Goal: Communication & Community: Answer question/provide support

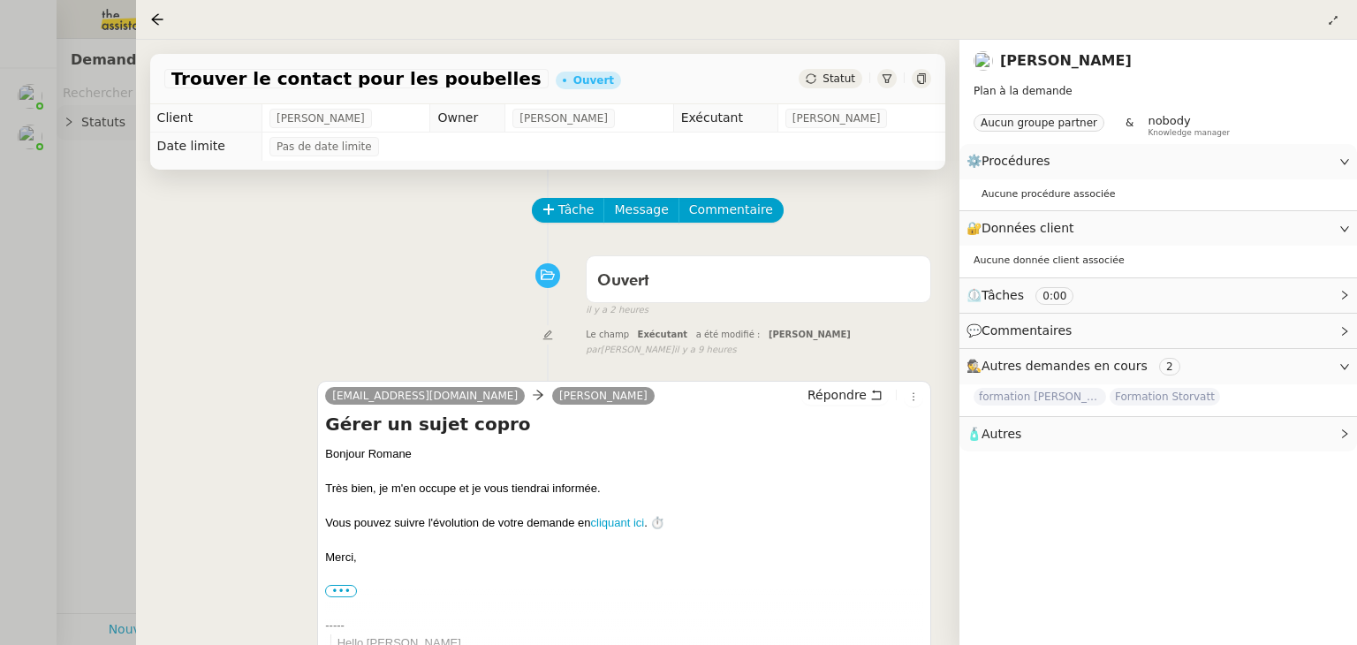
scroll to position [71, 0]
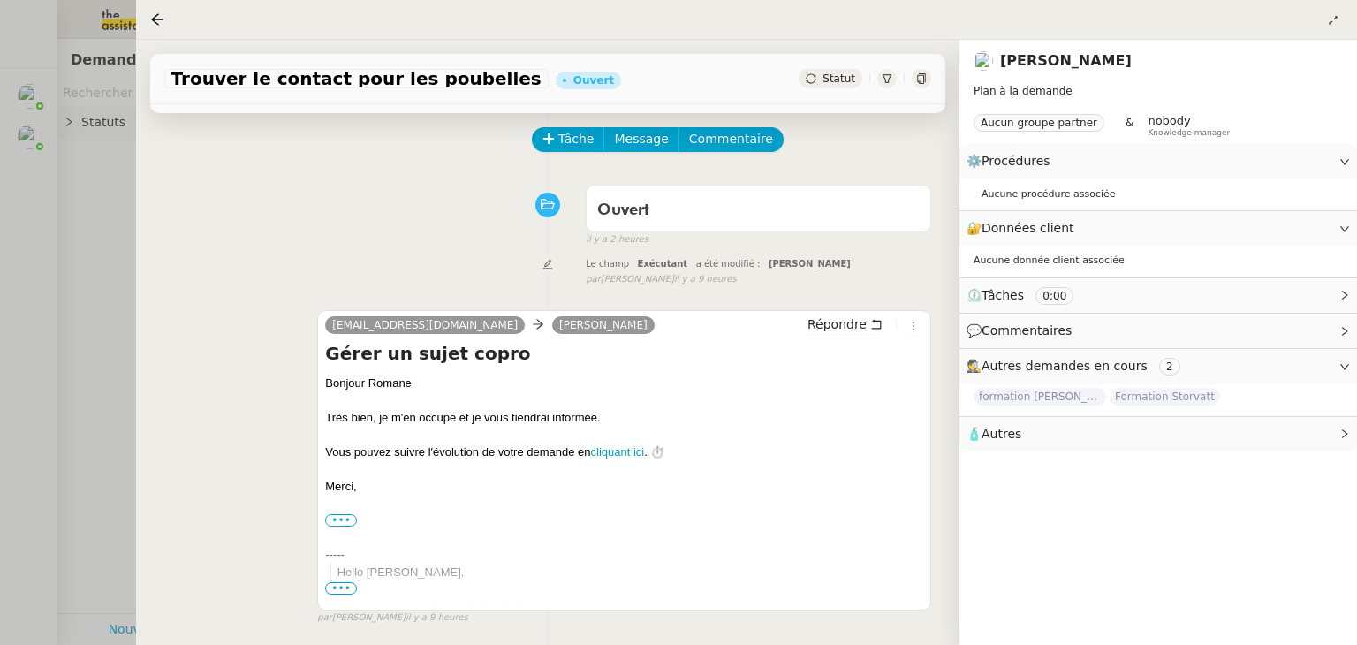
click at [162, 247] on div "Tâche Message Commentaire Veuillez patienter une erreur s'est produite 👌👌👌 mess…" at bounding box center [547, 490] width 823 height 782
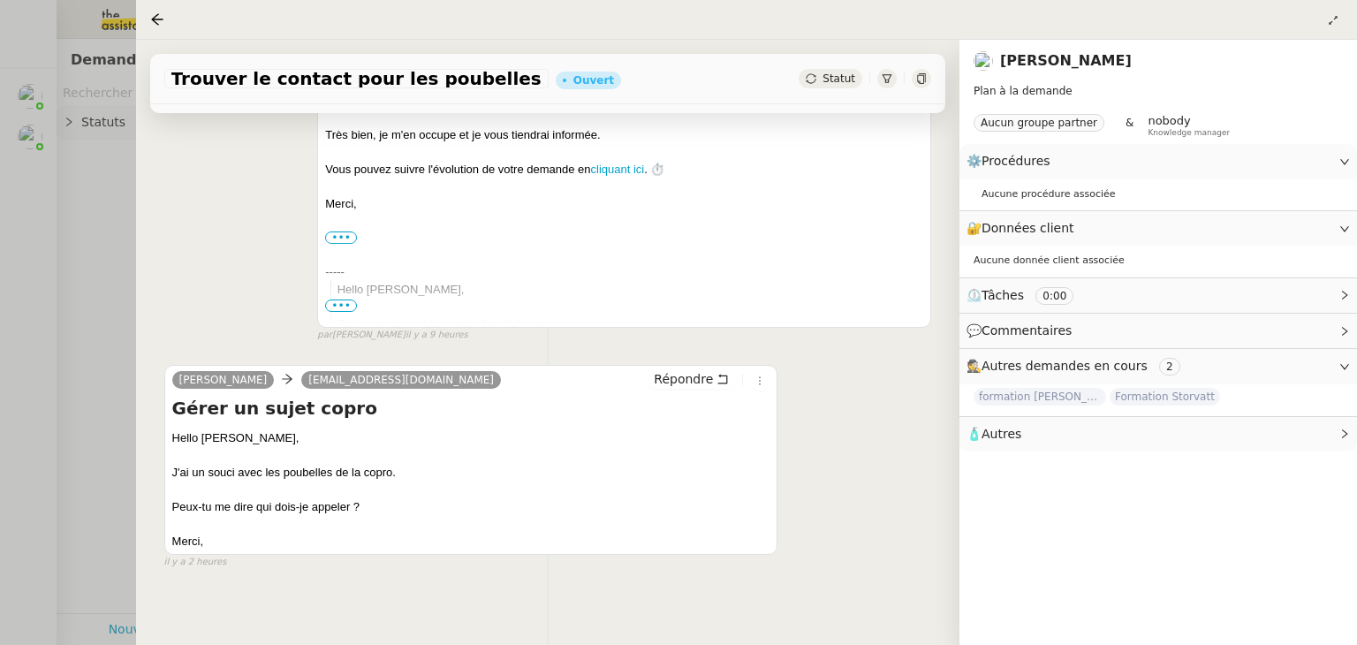
scroll to position [360, 0]
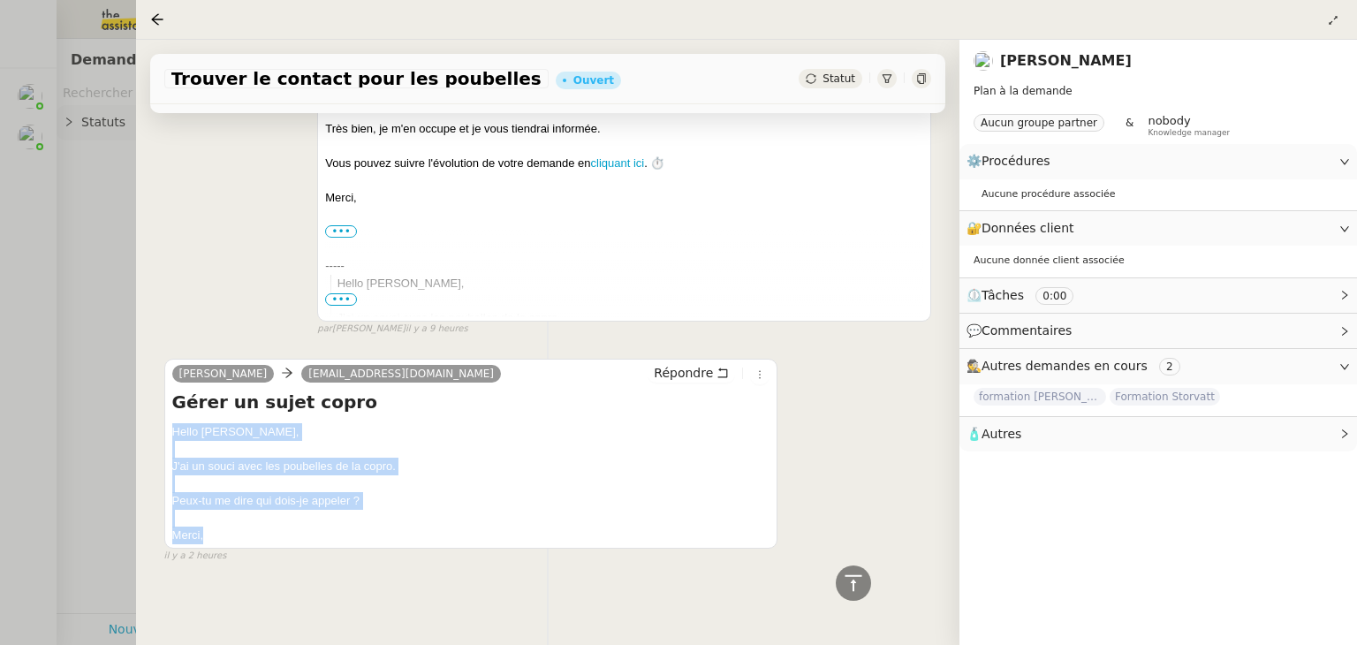
drag, startPoint x: 230, startPoint y: 529, endPoint x: 170, endPoint y: 432, distance: 113.8
click at [172, 432] on div "Hello [PERSON_NAME], J'ai un souci avec les poubelles de la copro. Peux-tu me d…" at bounding box center [471, 483] width 598 height 121
copy div "Hello [PERSON_NAME], J'ai un souci avec les poubelles de la copro. Peux-tu me d…"
click at [246, 233] on div "[EMAIL_ADDRESS][DOMAIN_NAME] [PERSON_NAME] Répondre Gérer un sujet copro Bonjou…" at bounding box center [547, 170] width 767 height 331
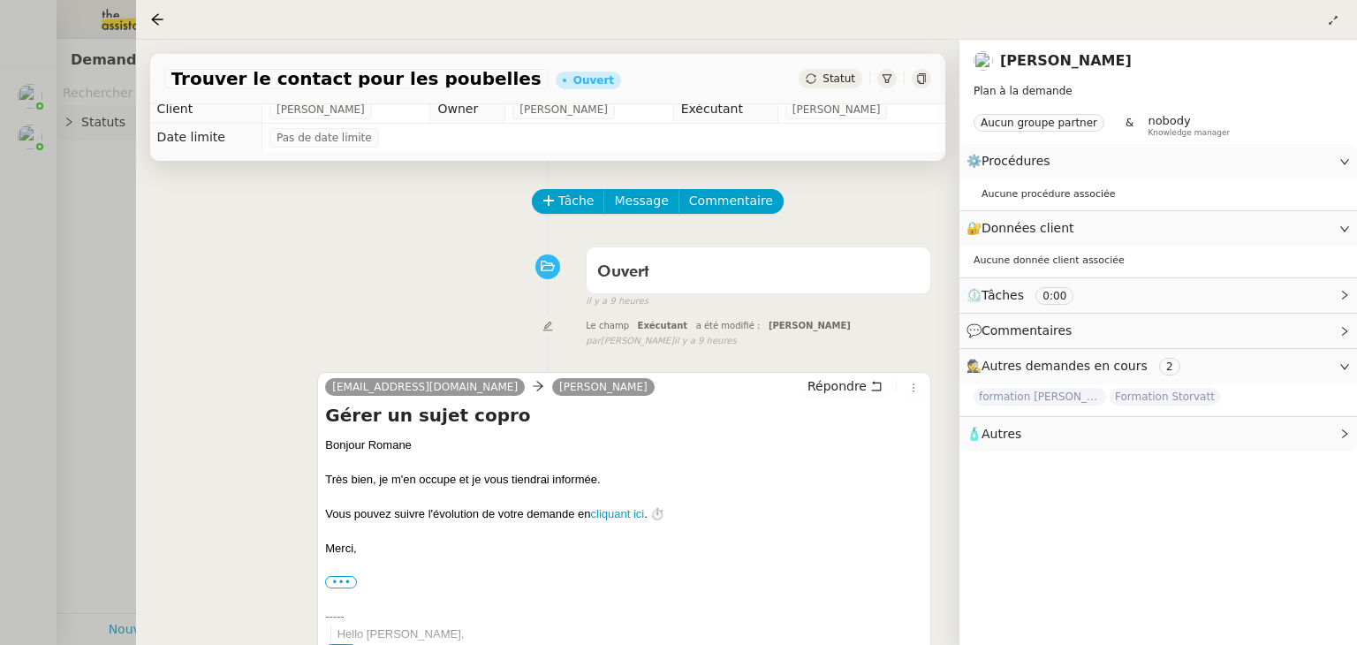
scroll to position [0, 0]
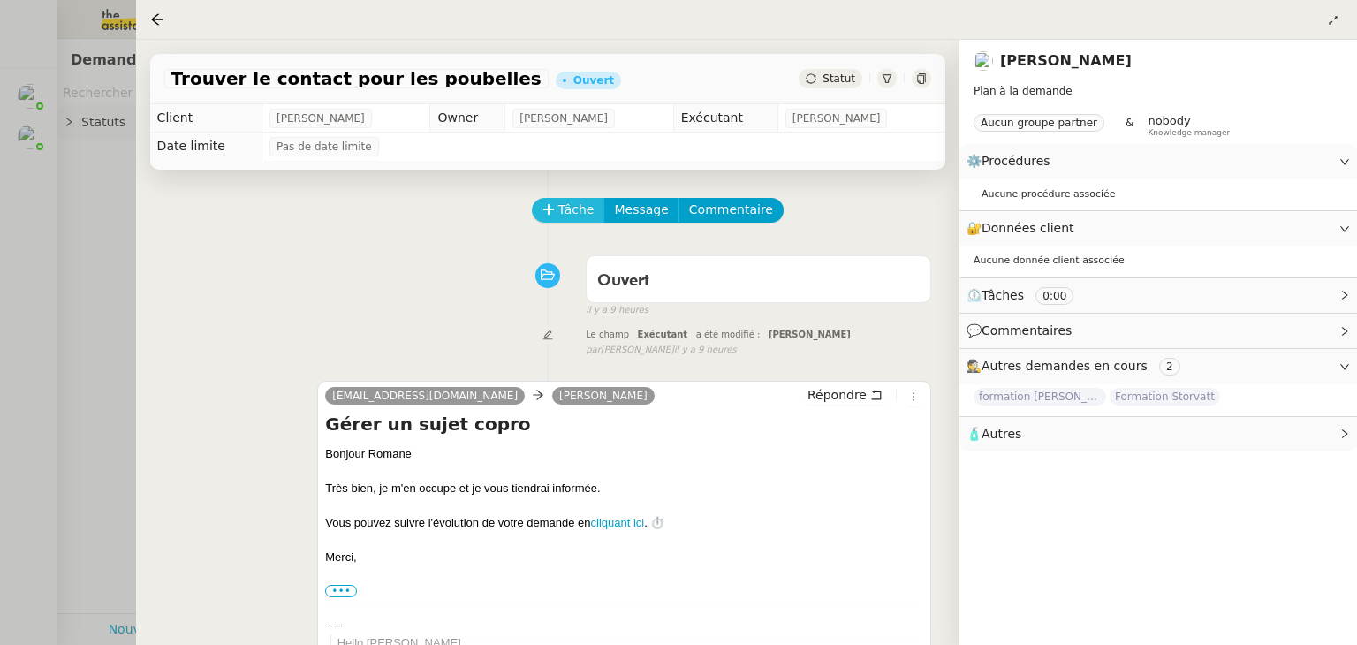
click at [556, 219] on button "Tâche" at bounding box center [568, 210] width 73 height 25
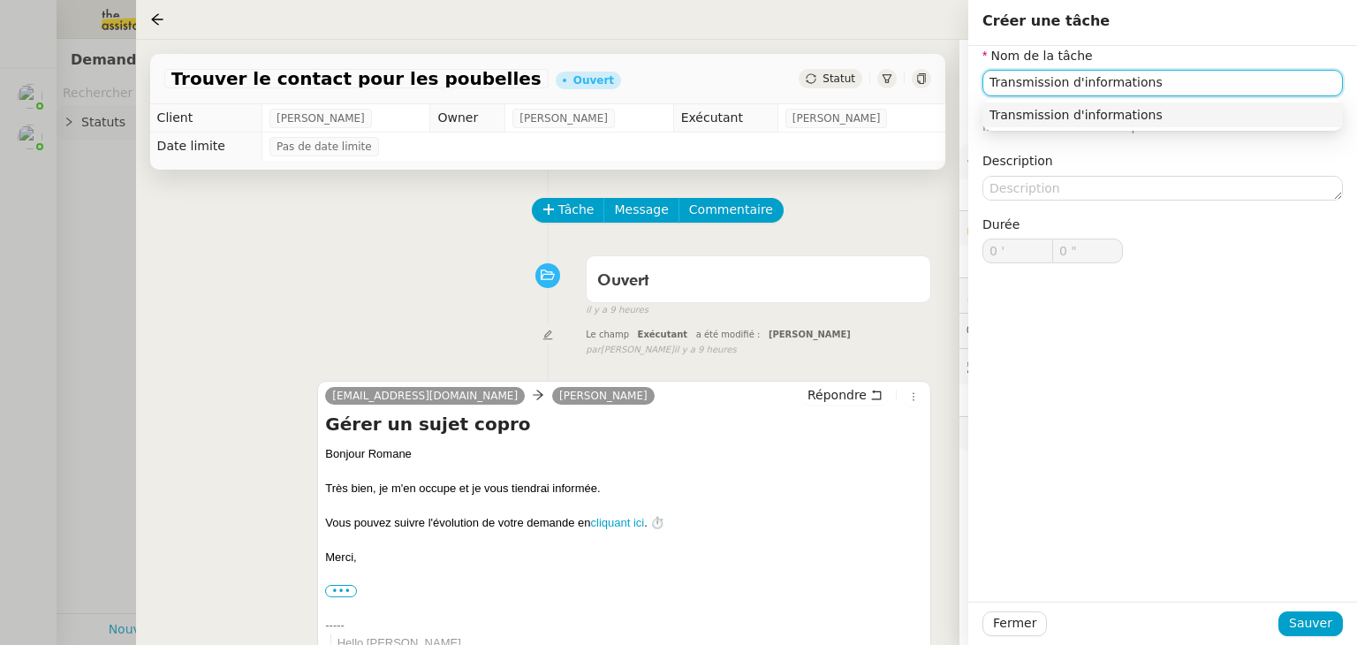
click at [1053, 117] on div "Transmission d'informations" at bounding box center [1162, 115] width 346 height 16
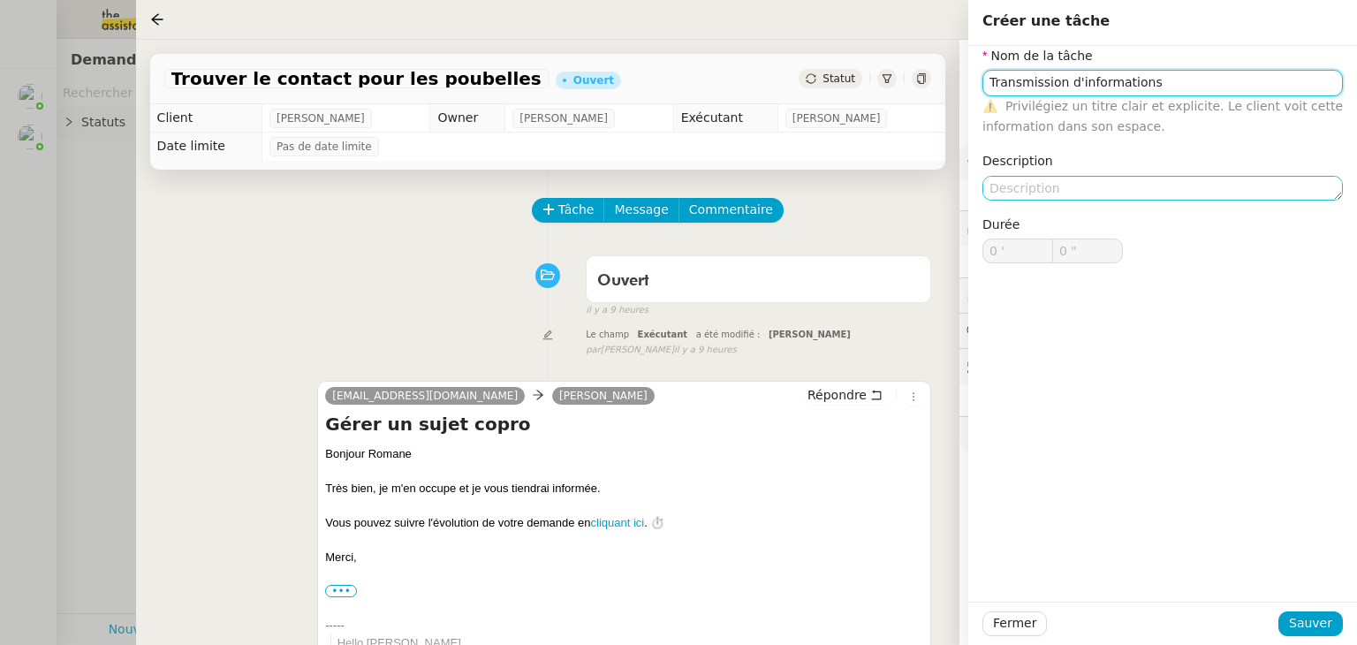
type input "Transmission d'informations"
click at [1040, 185] on textarea at bounding box center [1162, 188] width 360 height 25
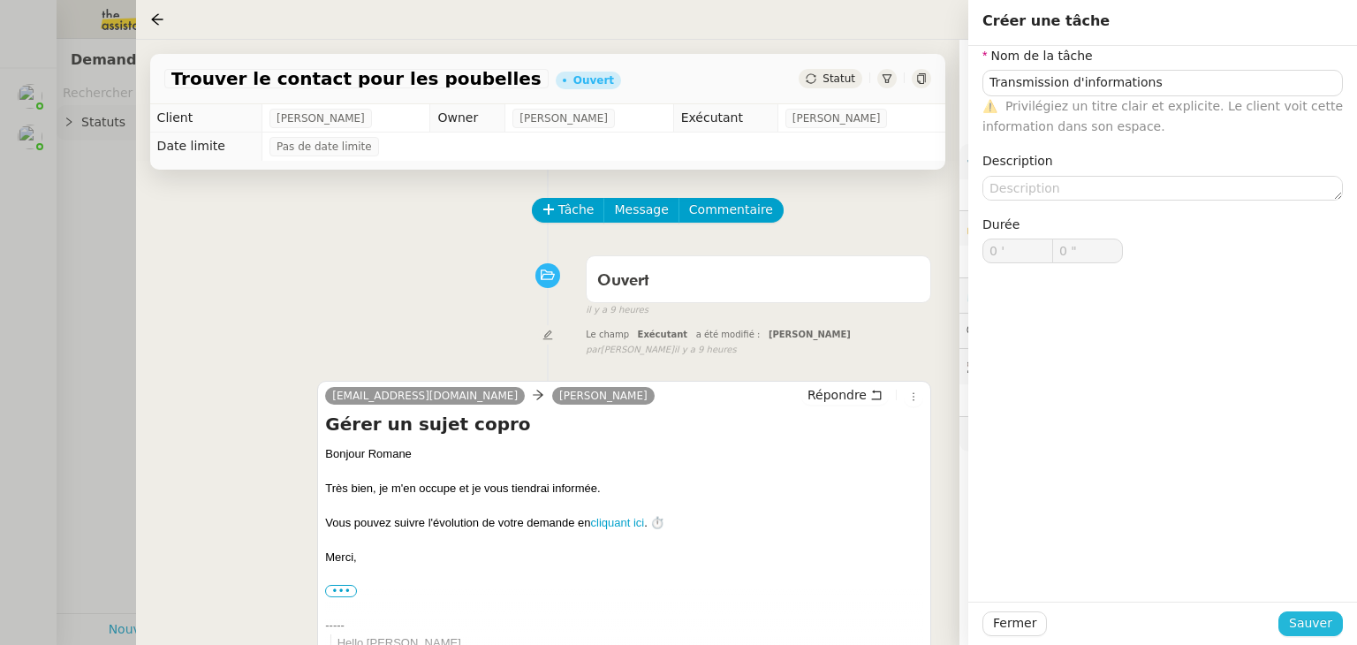
click at [1300, 620] on span "Sauver" at bounding box center [1310, 623] width 43 height 20
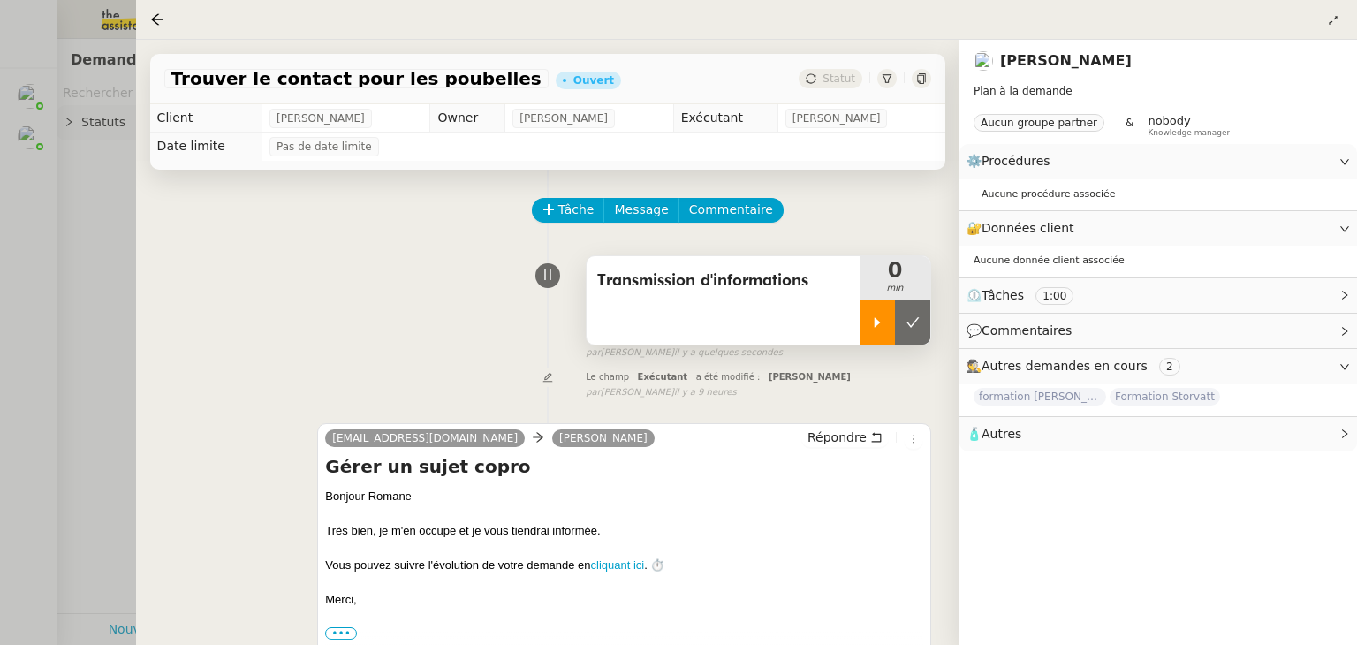
click at [877, 317] on icon at bounding box center [877, 322] width 14 height 14
click at [732, 411] on div "[EMAIL_ADDRESS][DOMAIN_NAME] [PERSON_NAME] Répondre Gérer un sujet copro Bonjou…" at bounding box center [547, 572] width 767 height 331
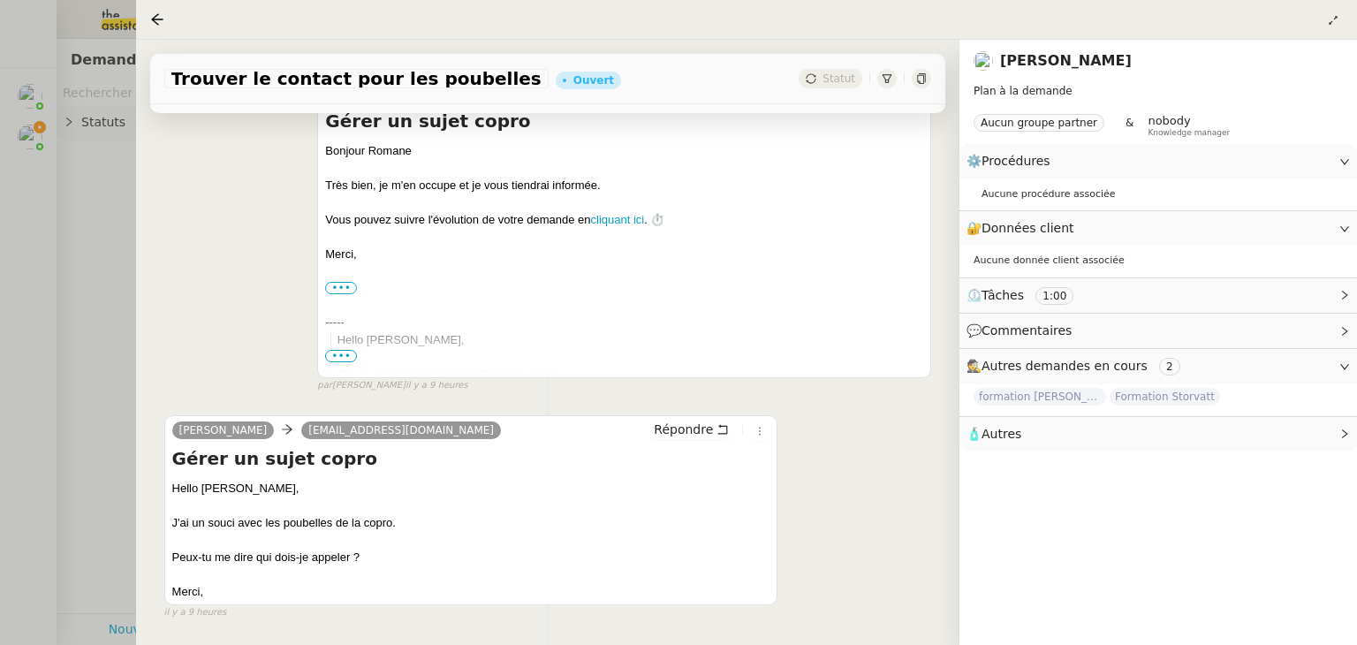
scroll to position [353, 0]
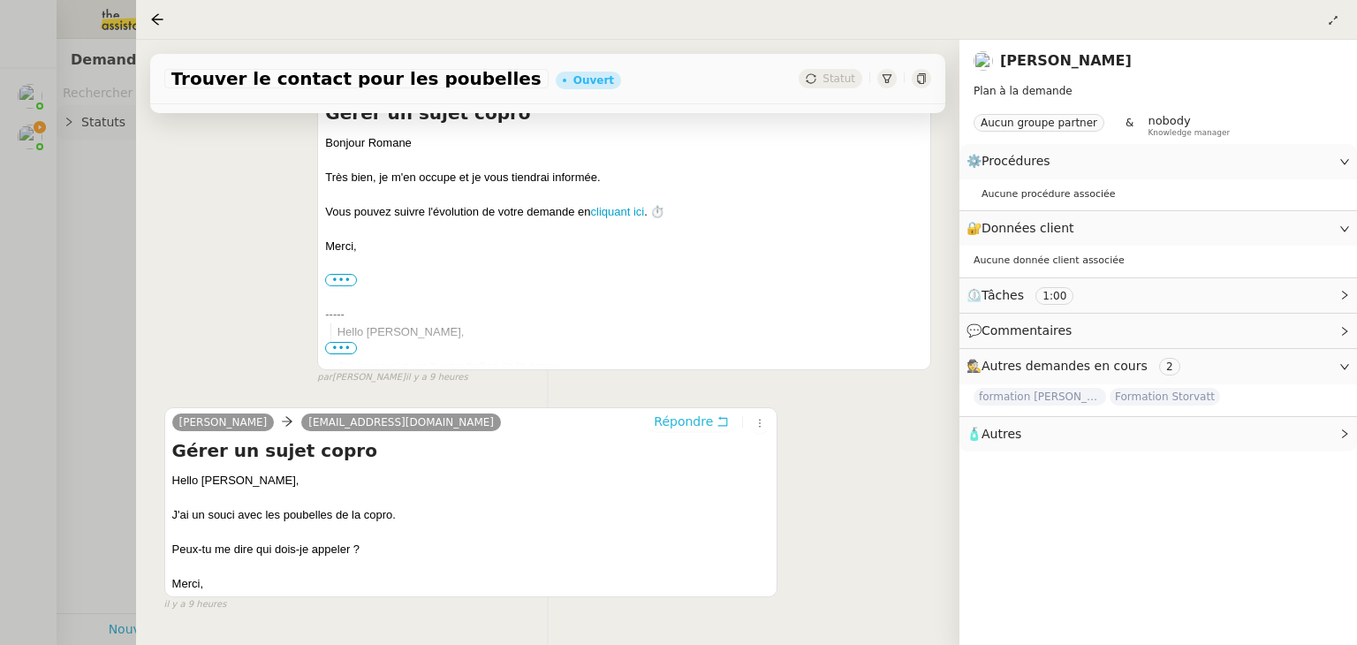
click at [695, 416] on span "Répondre" at bounding box center [683, 422] width 59 height 18
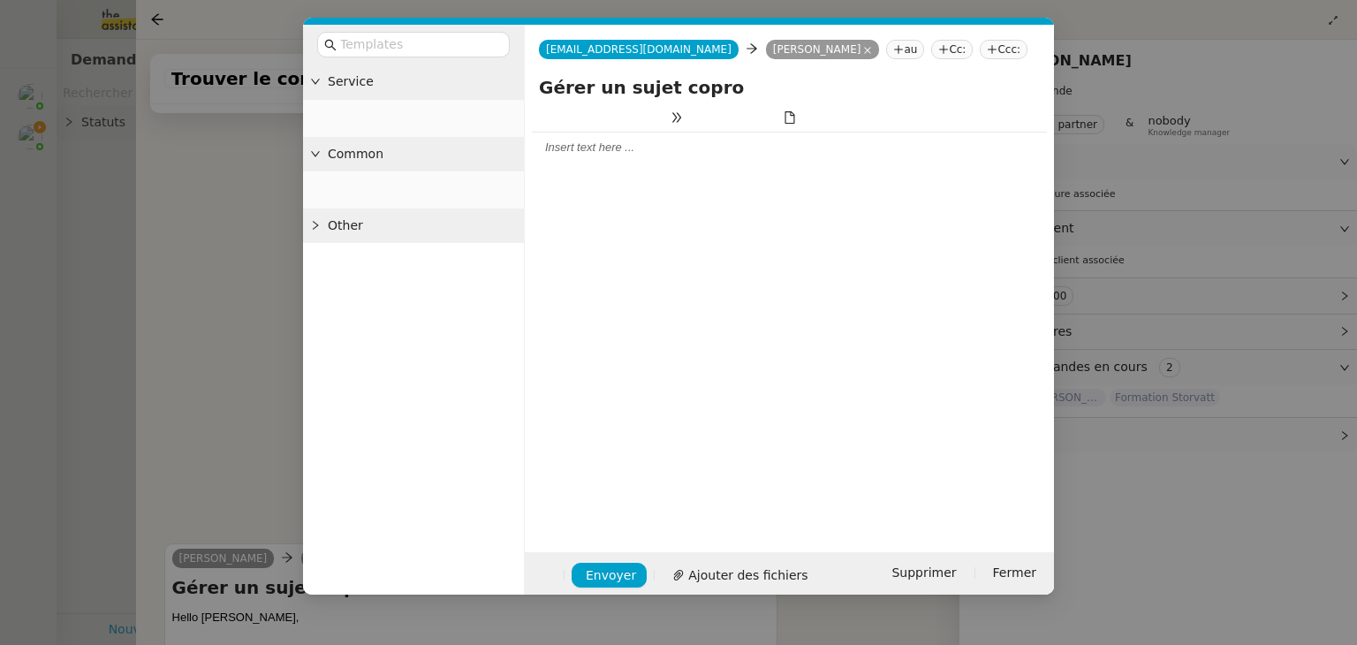
scroll to position [487, 0]
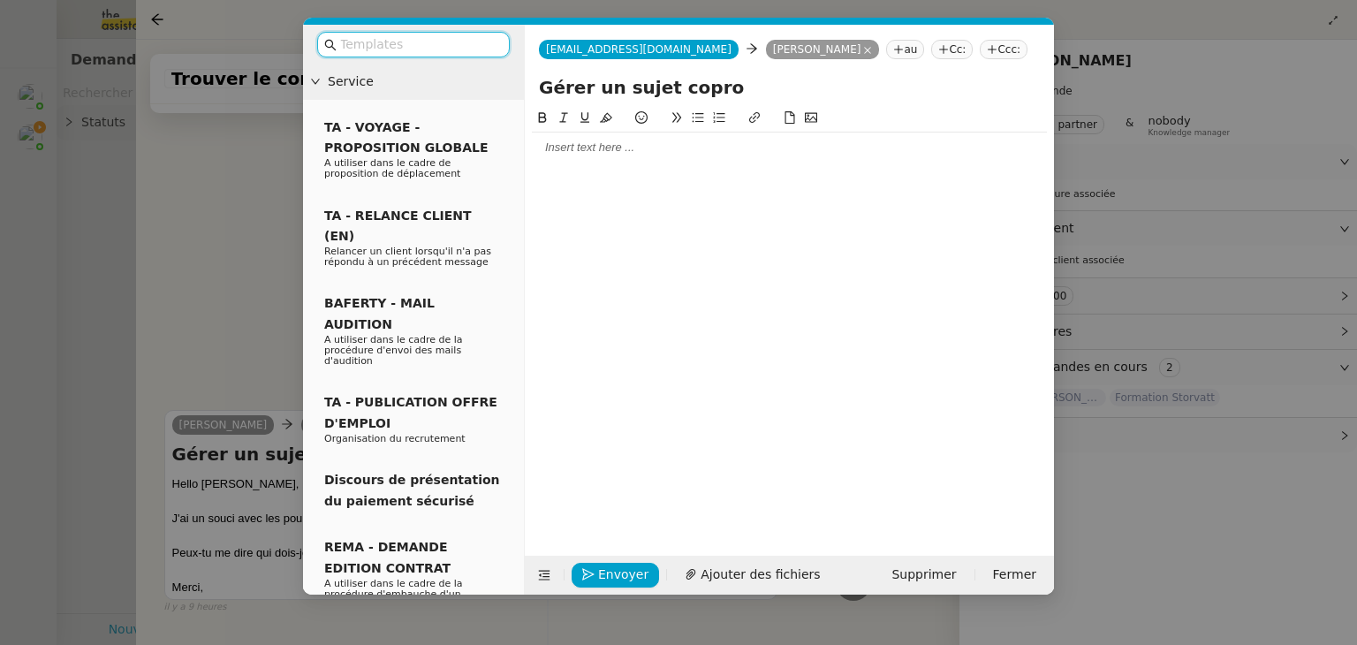
click at [626, 152] on div at bounding box center [789, 148] width 515 height 16
click at [251, 302] on nz-modal-container "Service TA - VOYAGE - PROPOSITION GLOBALE A utiliser dans le cadre de propositi…" at bounding box center [678, 322] width 1357 height 645
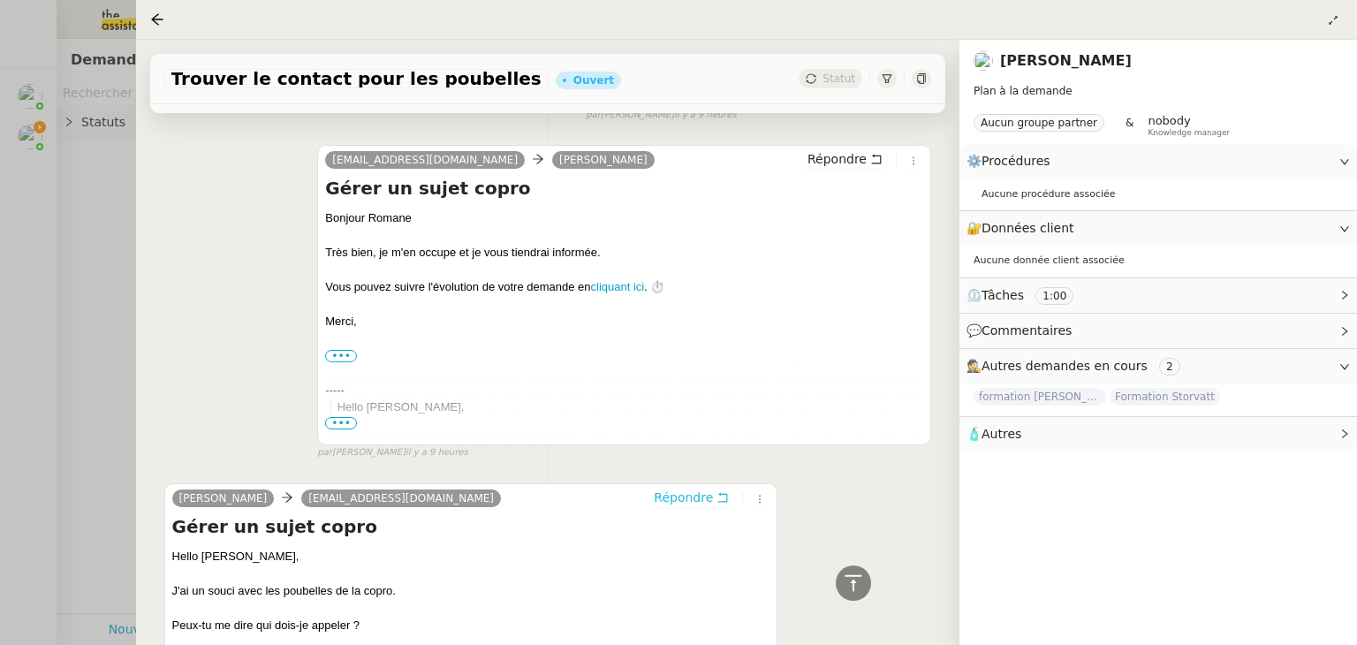
scroll to position [343, 0]
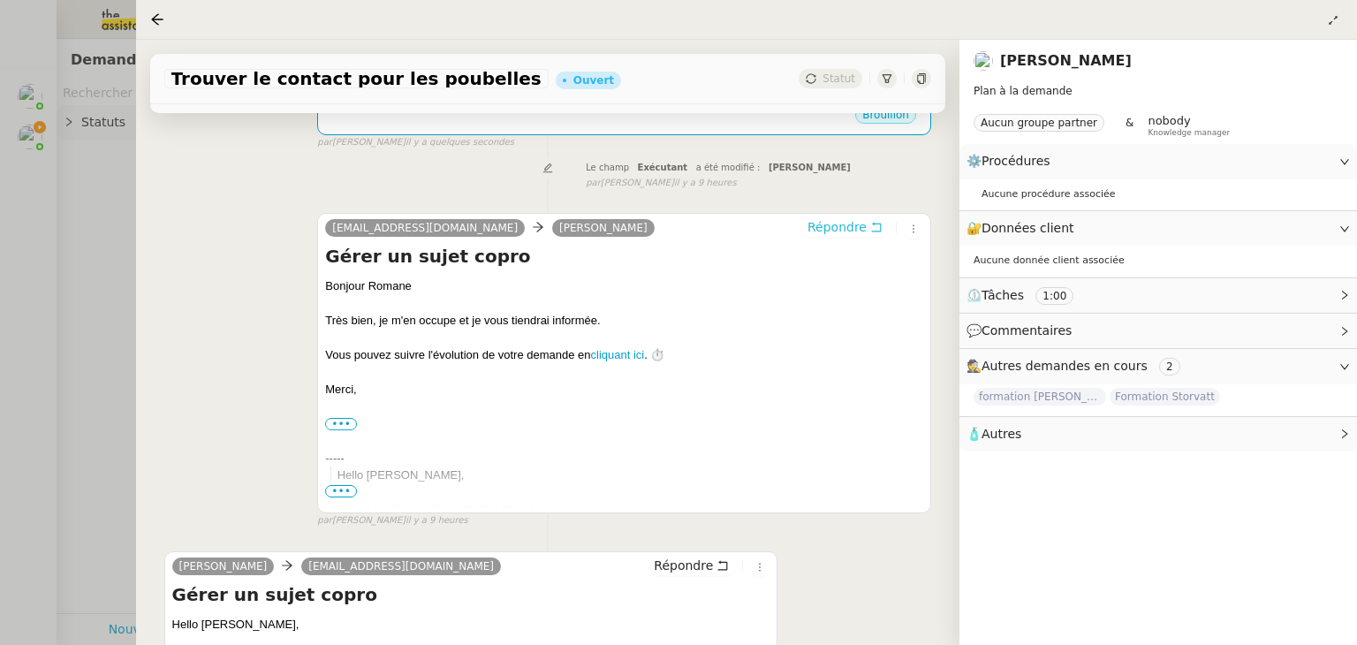
click at [845, 228] on span "Répondre" at bounding box center [836, 227] width 59 height 18
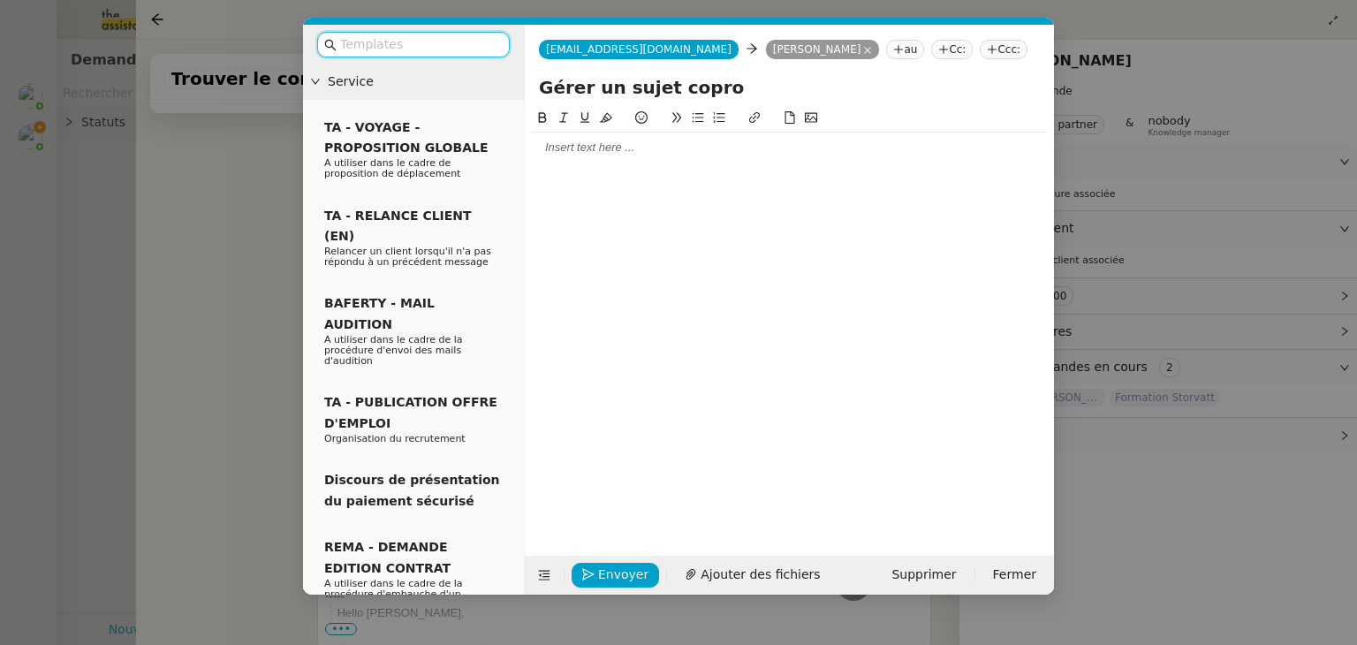
scroll to position [477, 0]
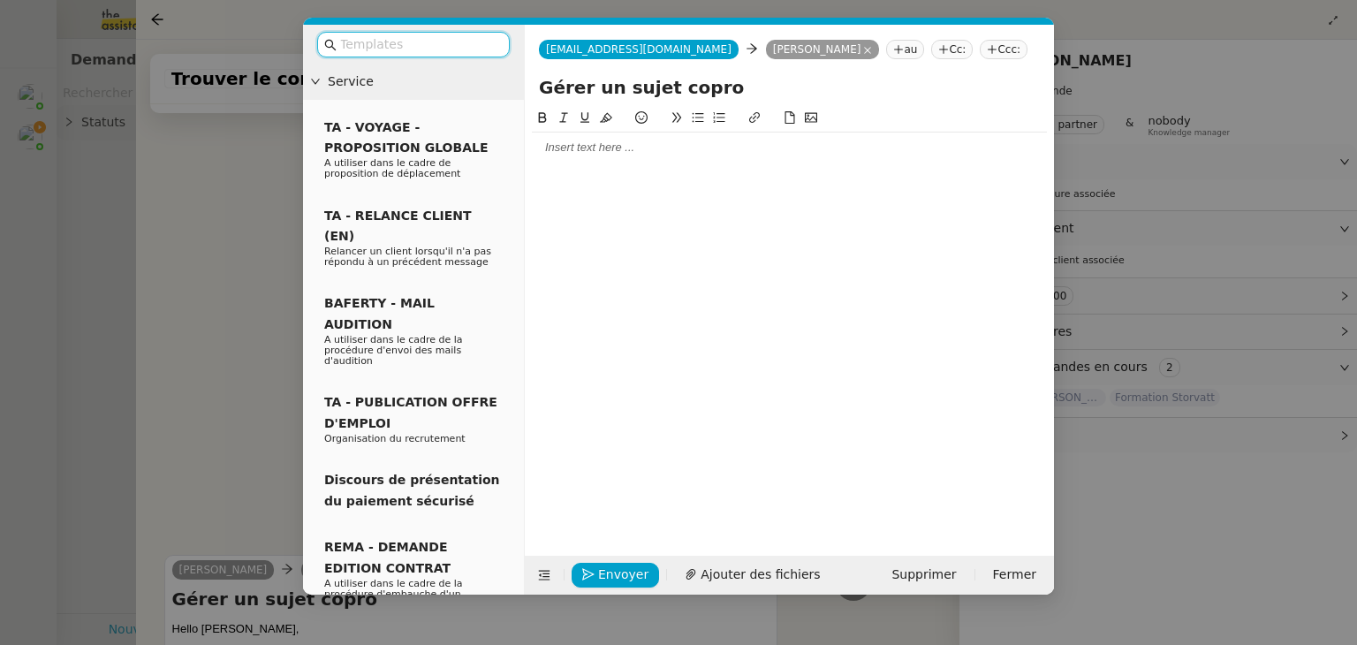
click at [241, 261] on nz-modal-container "Service TA - VOYAGE - PROPOSITION GLOBALE A utiliser dans le cadre de propositi…" at bounding box center [678, 322] width 1357 height 645
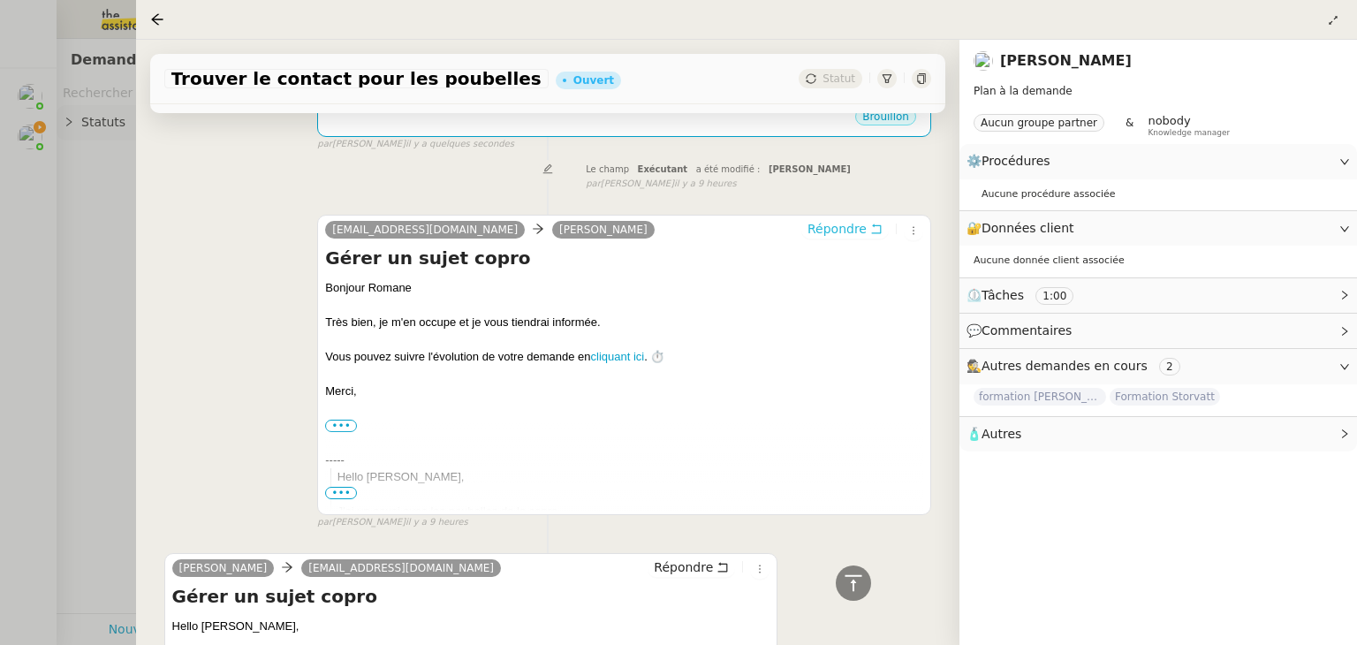
scroll to position [473, 0]
click at [682, 568] on span "Répondre" at bounding box center [683, 568] width 59 height 18
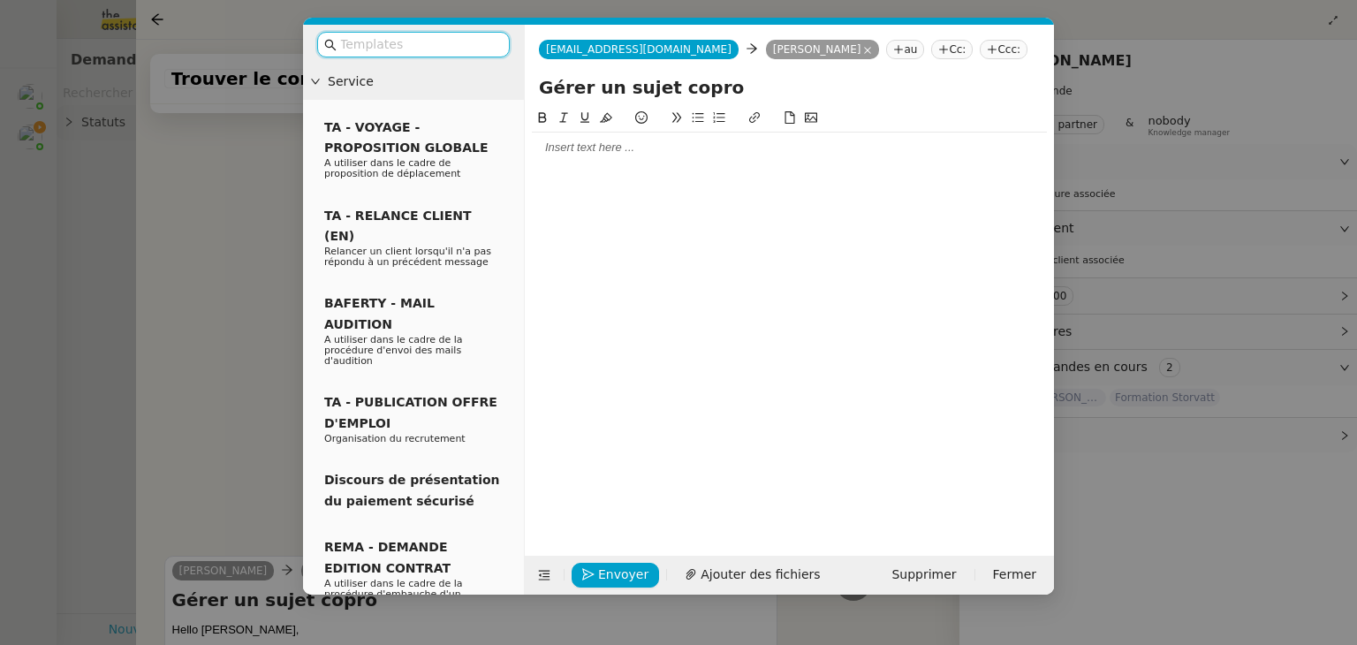
scroll to position [610, 0]
click at [650, 170] on div at bounding box center [789, 318] width 515 height 420
click at [604, 145] on div at bounding box center [789, 148] width 515 height 16
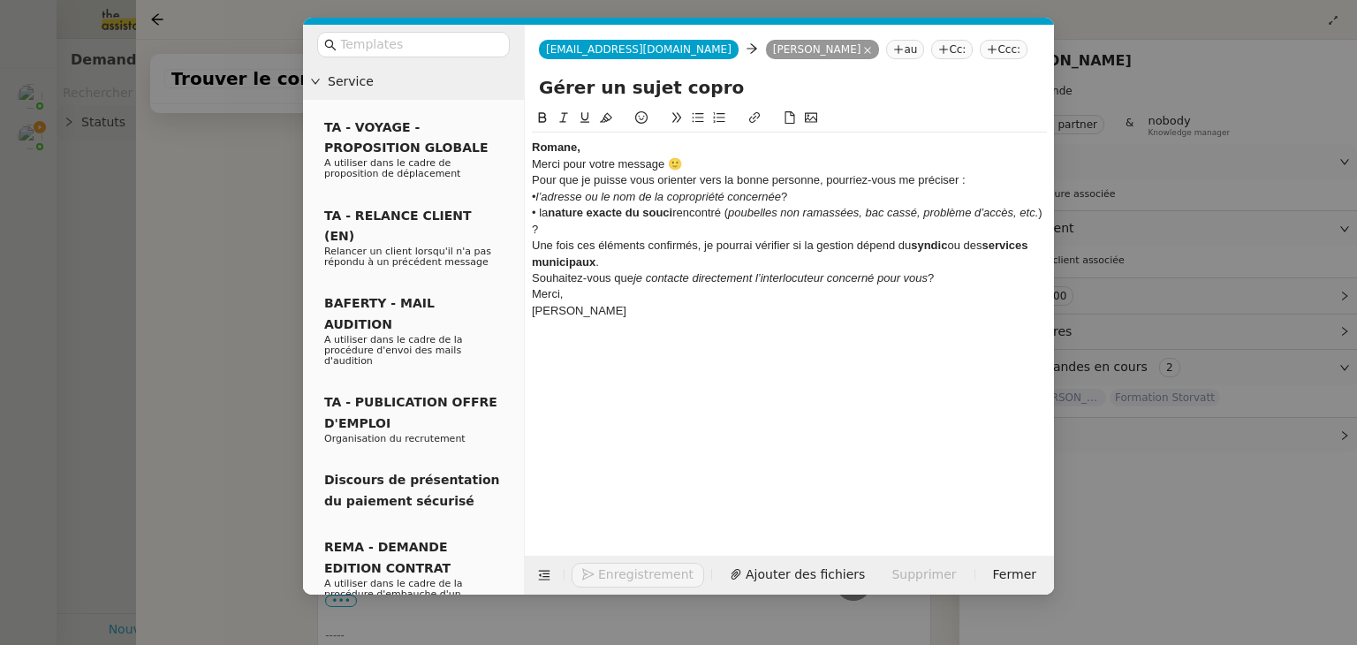
scroll to position [783, 0]
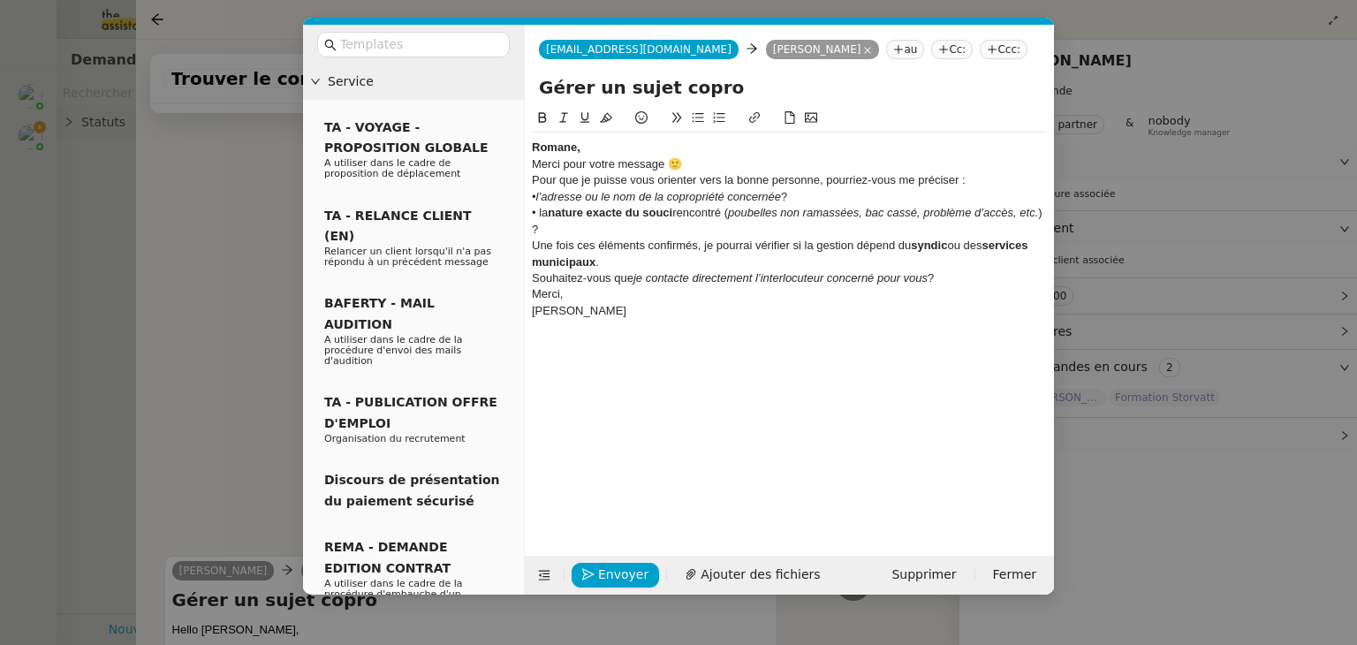
click at [602, 147] on div "Romane," at bounding box center [789, 148] width 515 height 16
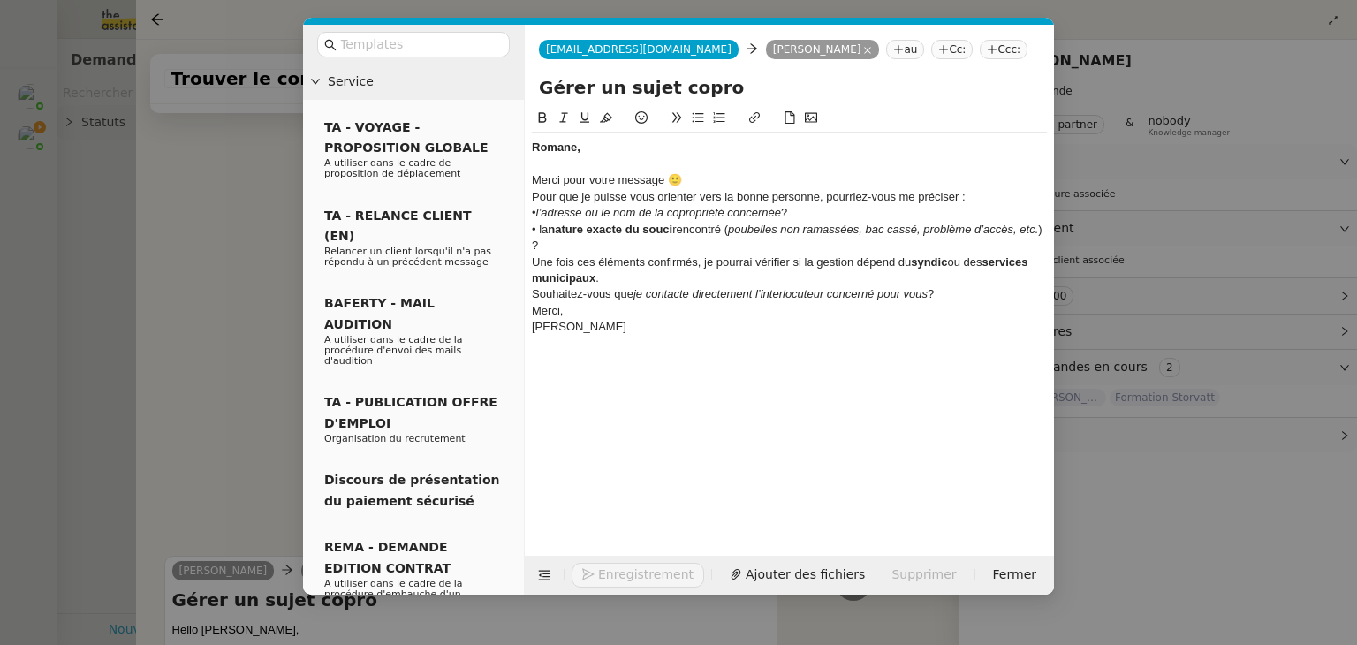
scroll to position [799, 0]
click at [693, 179] on div "Merci pour votre message 🙂" at bounding box center [789, 180] width 515 height 16
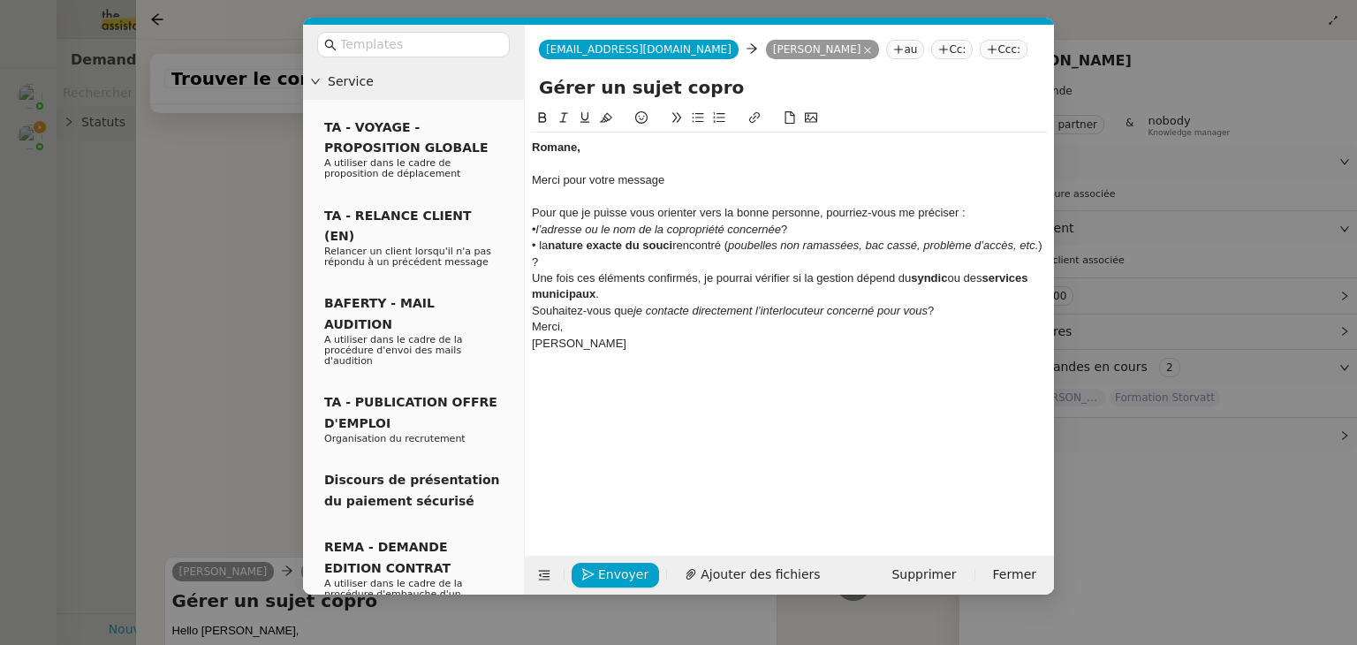
scroll to position [817, 0]
click at [979, 208] on div "Pour que je puisse vous orienter vers la bonne personne, pourriez-vous me préci…" at bounding box center [789, 213] width 515 height 16
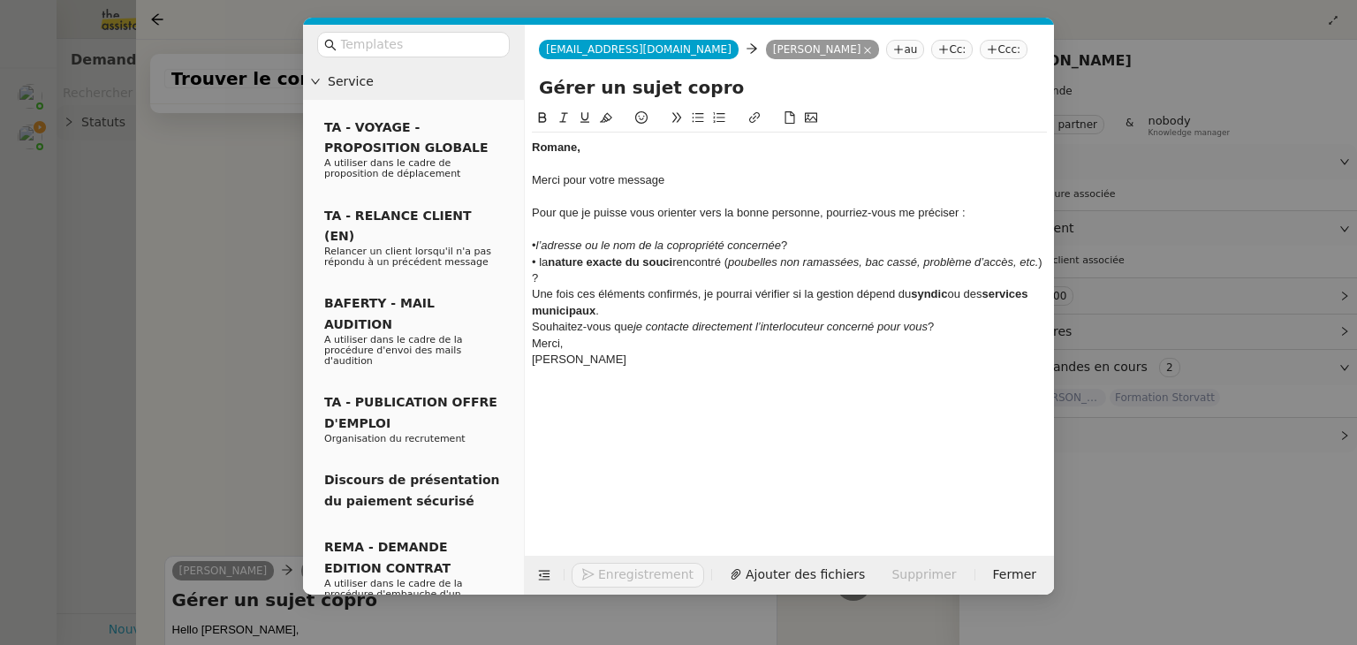
scroll to position [834, 0]
click at [804, 243] on div "• l’adresse ou le nom de la copropriété concernée ?" at bounding box center [789, 246] width 515 height 16
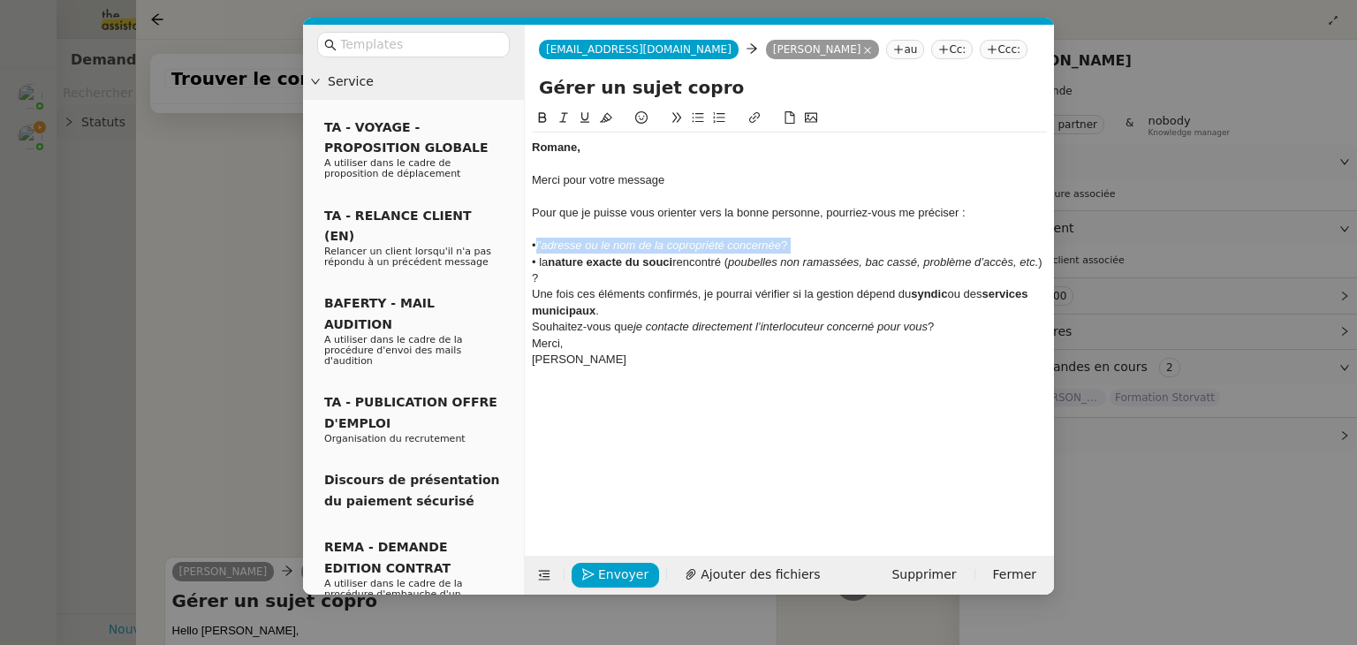
drag, startPoint x: 804, startPoint y: 243, endPoint x: 549, endPoint y: 238, distance: 254.5
click at [549, 238] on div "• l’adresse ou le nom de la copropriété concernée ?" at bounding box center [789, 246] width 515 height 16
click at [559, 118] on icon at bounding box center [563, 117] width 12 height 12
click at [661, 349] on div "Merci," at bounding box center [789, 344] width 515 height 16
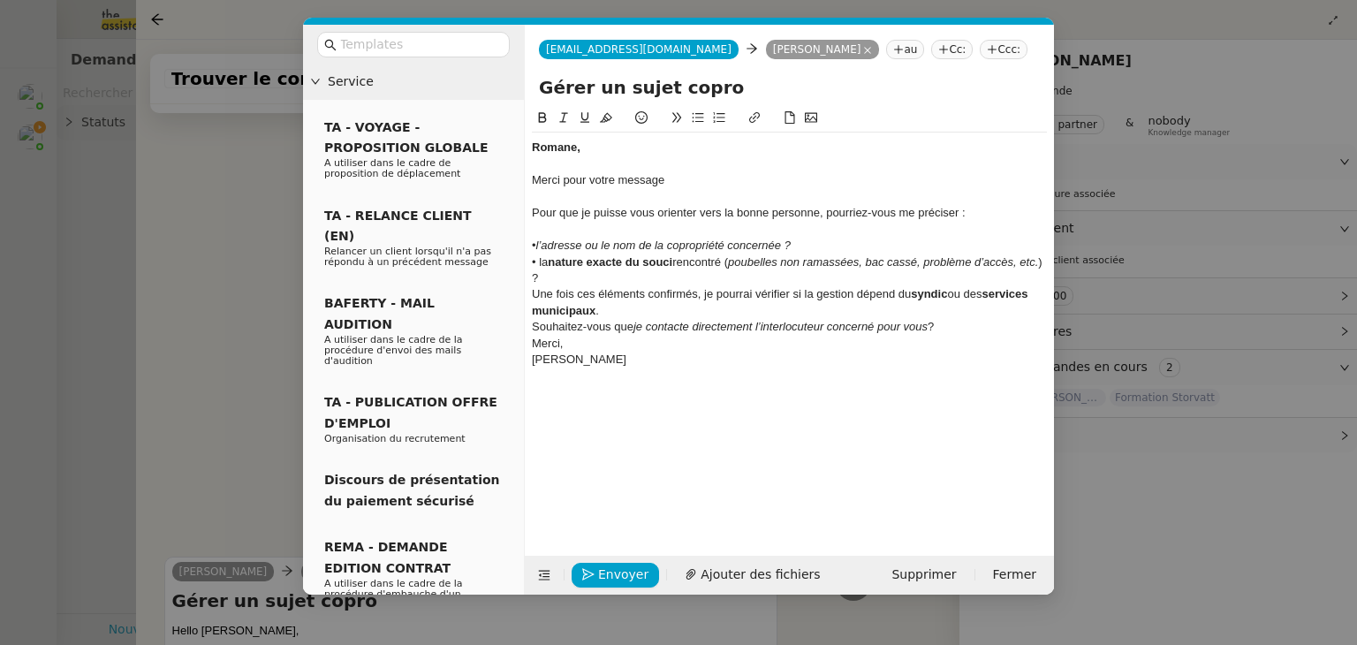
click at [791, 250] on em "l’adresse ou le nom de la copropriété concernée ?" at bounding box center [663, 245] width 254 height 13
click at [687, 275] on div "• la nature exacte du souci rencontré ( poubelles non ramassées, bac cassé, pro…" at bounding box center [789, 270] width 515 height 33
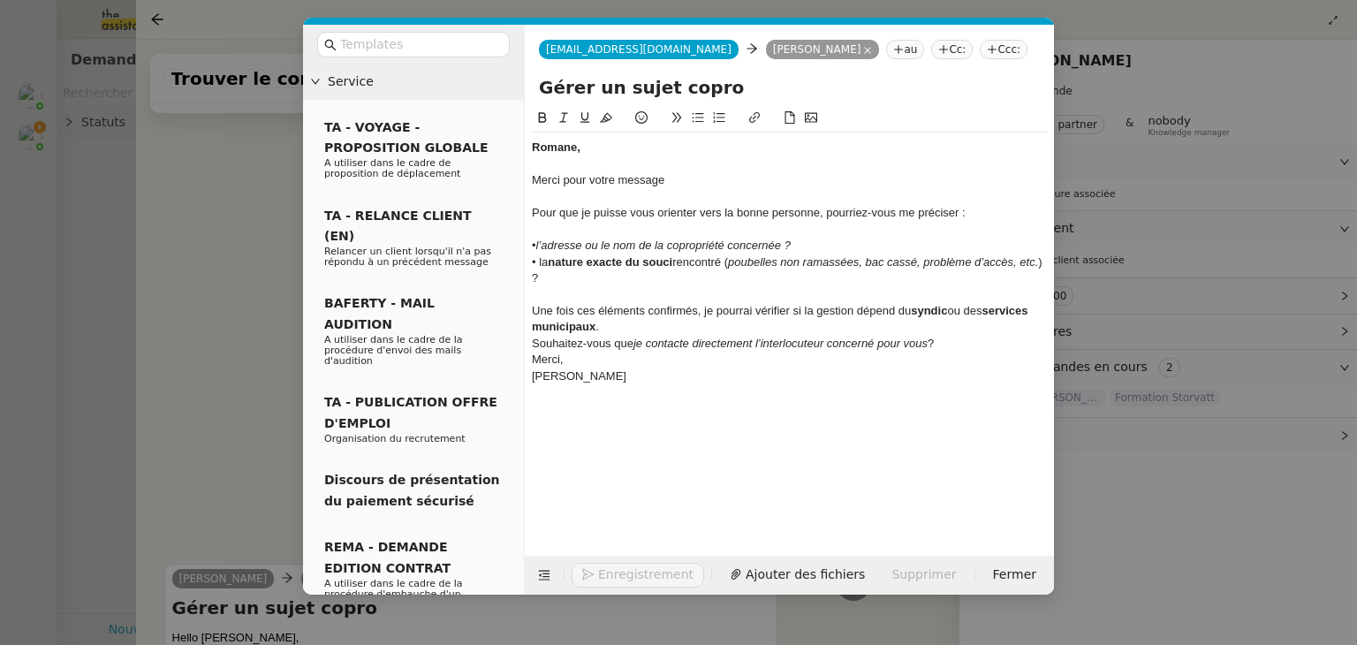
scroll to position [842, 0]
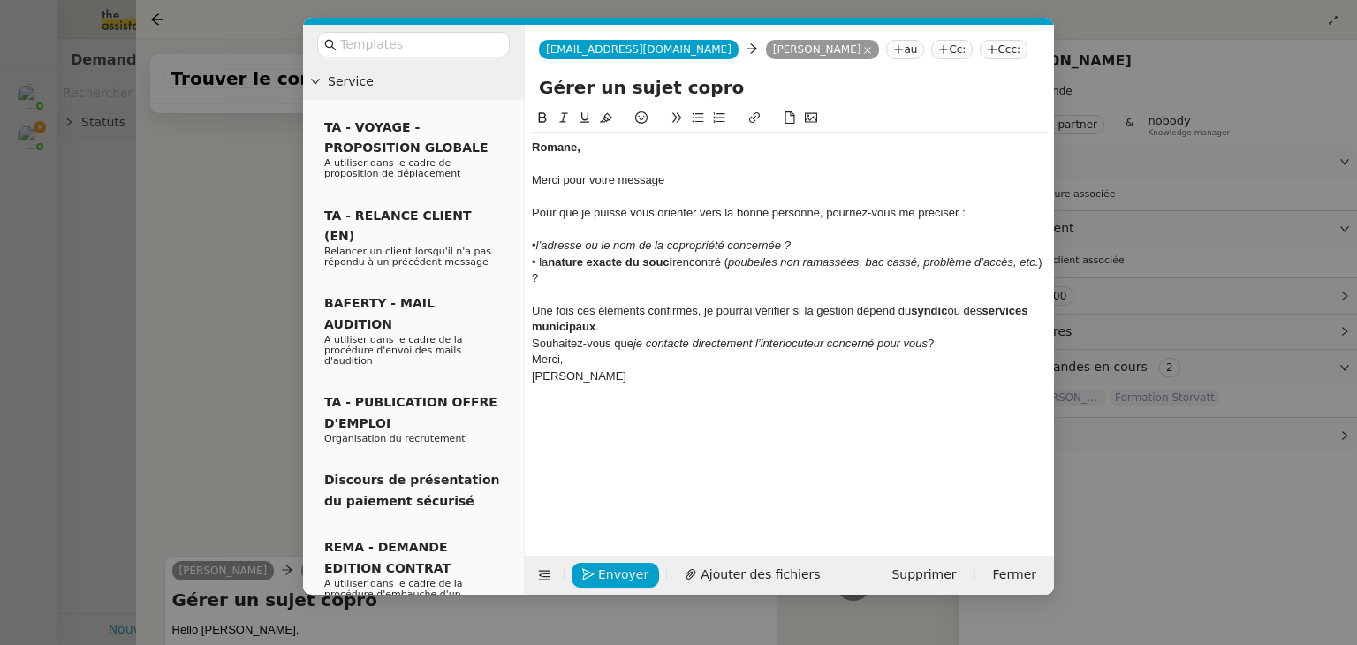
click at [669, 329] on div "Une fois ces éléments confirmés, je pourrai vérifier si la gestion dépend du sy…" at bounding box center [789, 319] width 515 height 33
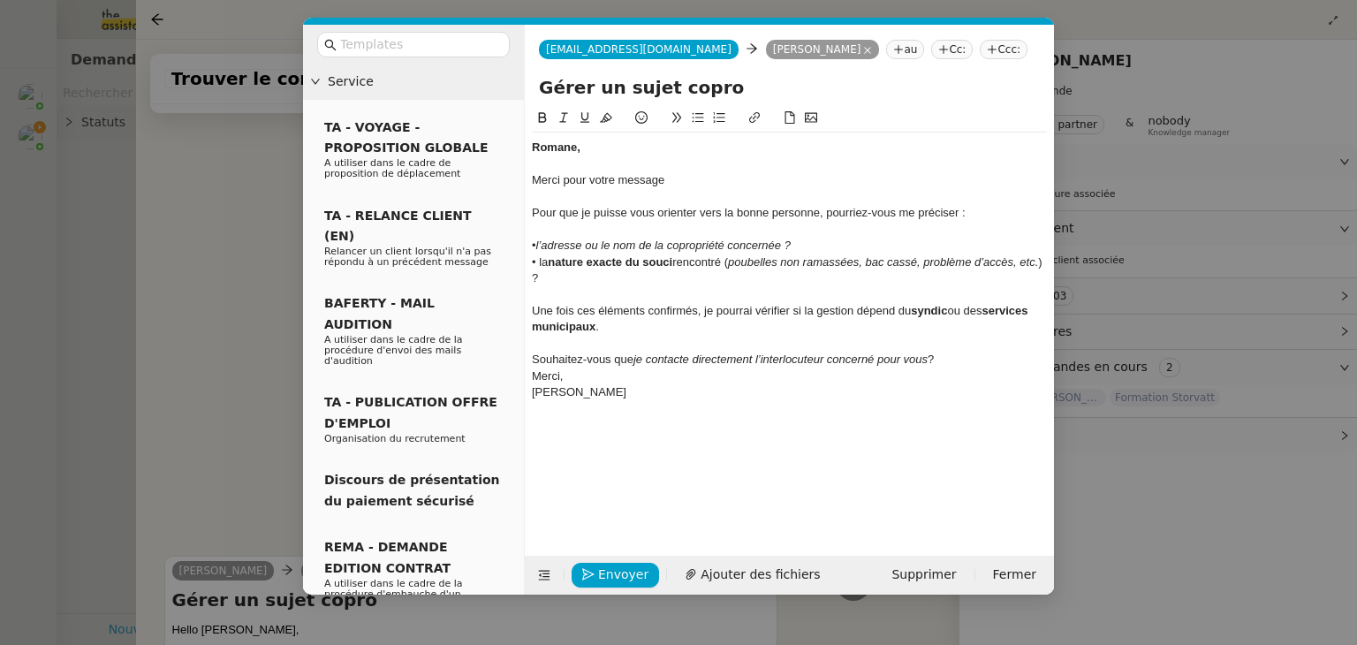
drag, startPoint x: 636, startPoint y: 356, endPoint x: 534, endPoint y: 358, distance: 101.6
click at [534, 358] on div "Souhaitez-vous que je contacte directement l’interlocuteur concerné pour vous ?" at bounding box center [789, 360] width 515 height 16
click at [563, 115] on icon at bounding box center [563, 117] width 12 height 12
click at [948, 352] on div "Souhaitez-vous que je contacte directement l’interlocuteur concerné pour vous ?" at bounding box center [789, 360] width 515 height 16
click at [587, 391] on div "Merci," at bounding box center [789, 392] width 515 height 16
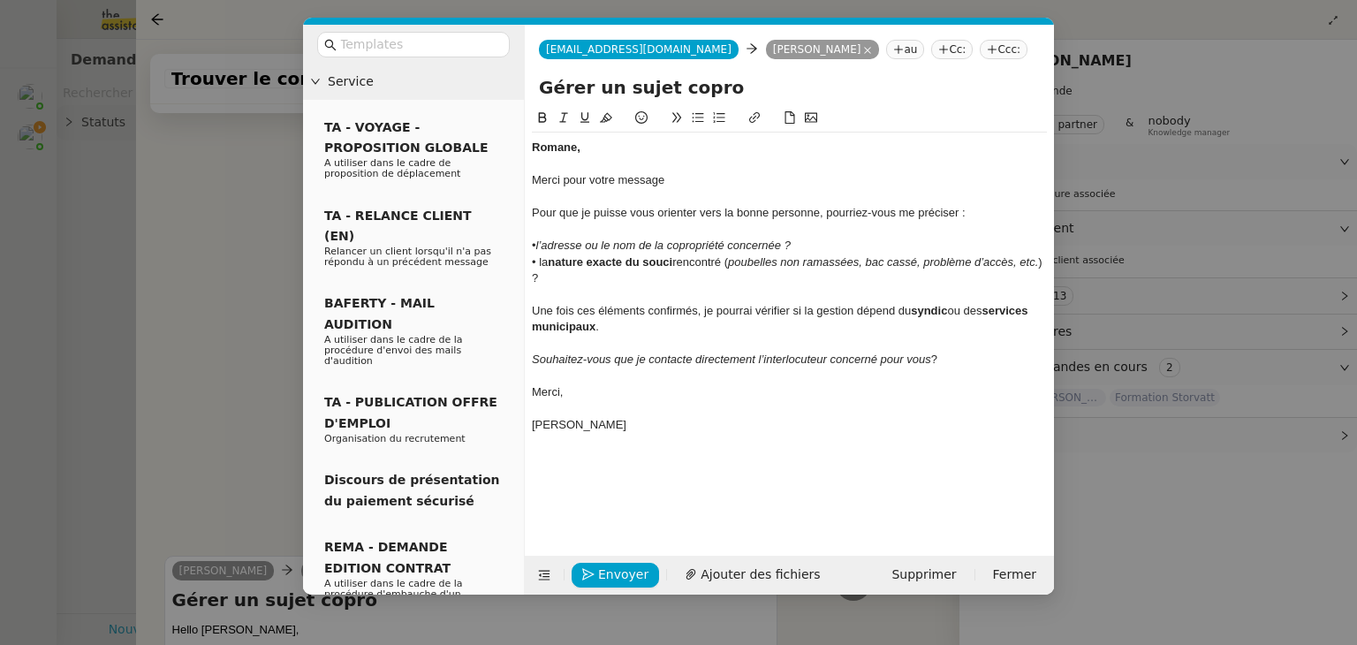
click at [534, 427] on div "[PERSON_NAME]" at bounding box center [789, 425] width 515 height 16
click at [808, 244] on div "• l’adresse ou le nom de la copropriété concernée ?" at bounding box center [789, 246] width 515 height 16
click at [959, 215] on div "Pour que je puisse vous orienter vers la bonne personne, pourriez-vous me préci…" at bounding box center [789, 213] width 515 height 16
click at [661, 405] on div at bounding box center [789, 409] width 515 height 16
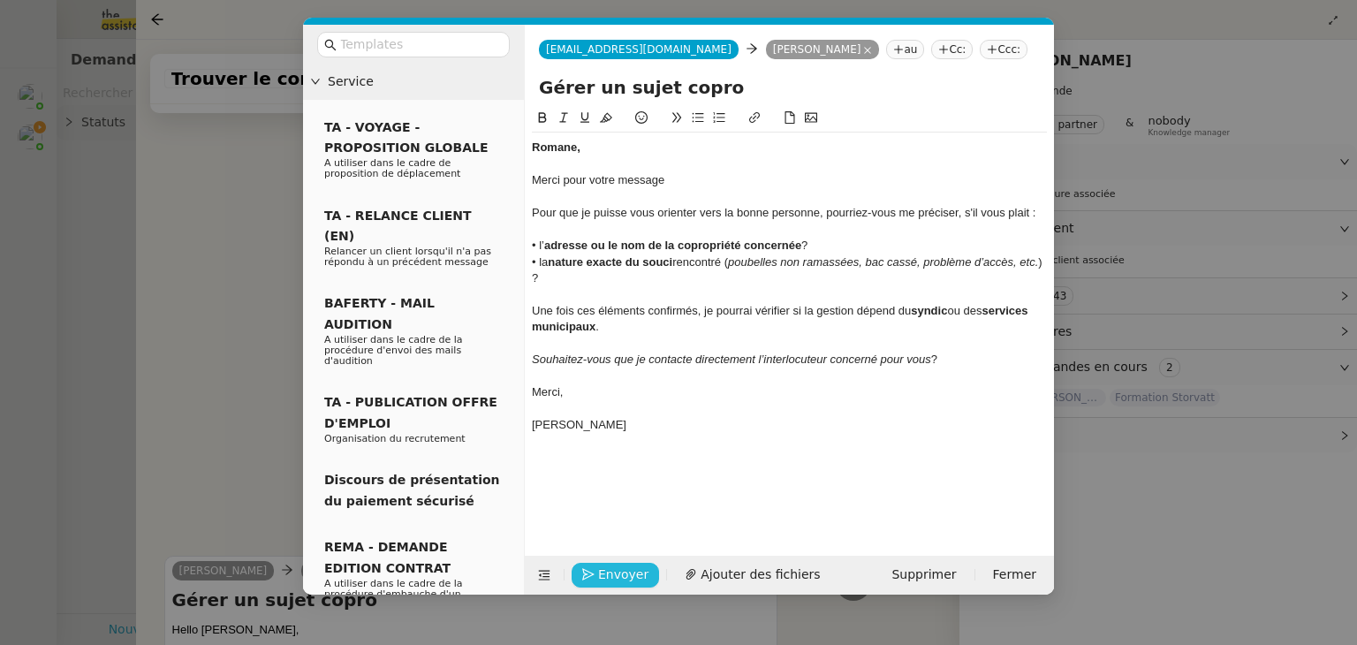
click at [606, 575] on span "Envoyer" at bounding box center [623, 574] width 50 height 20
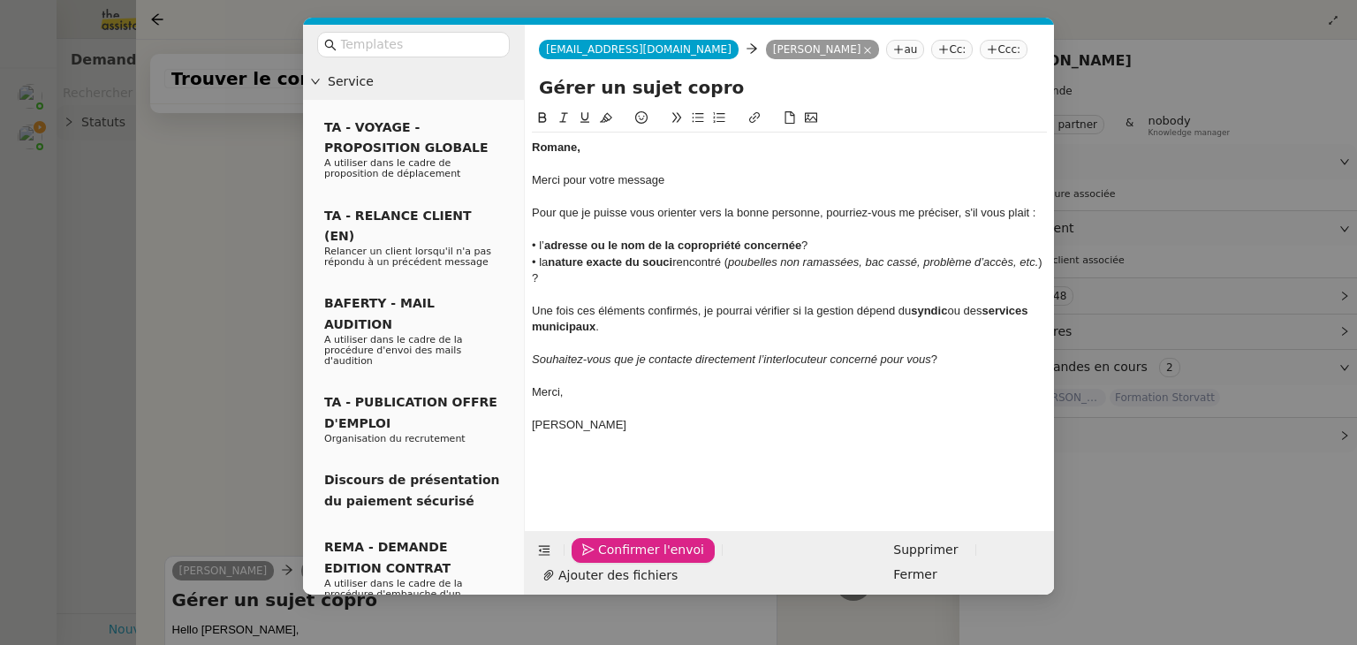
click at [606, 560] on span "Confirmer l'envoi" at bounding box center [651, 550] width 106 height 20
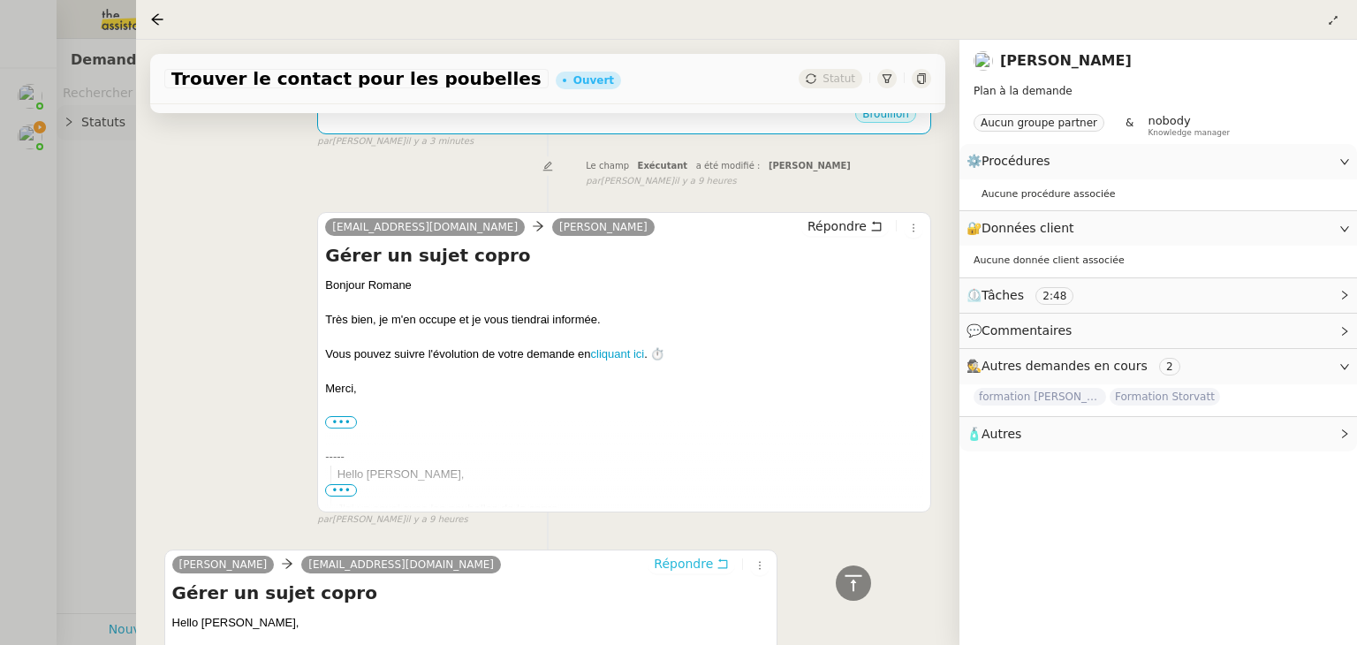
scroll to position [837, 0]
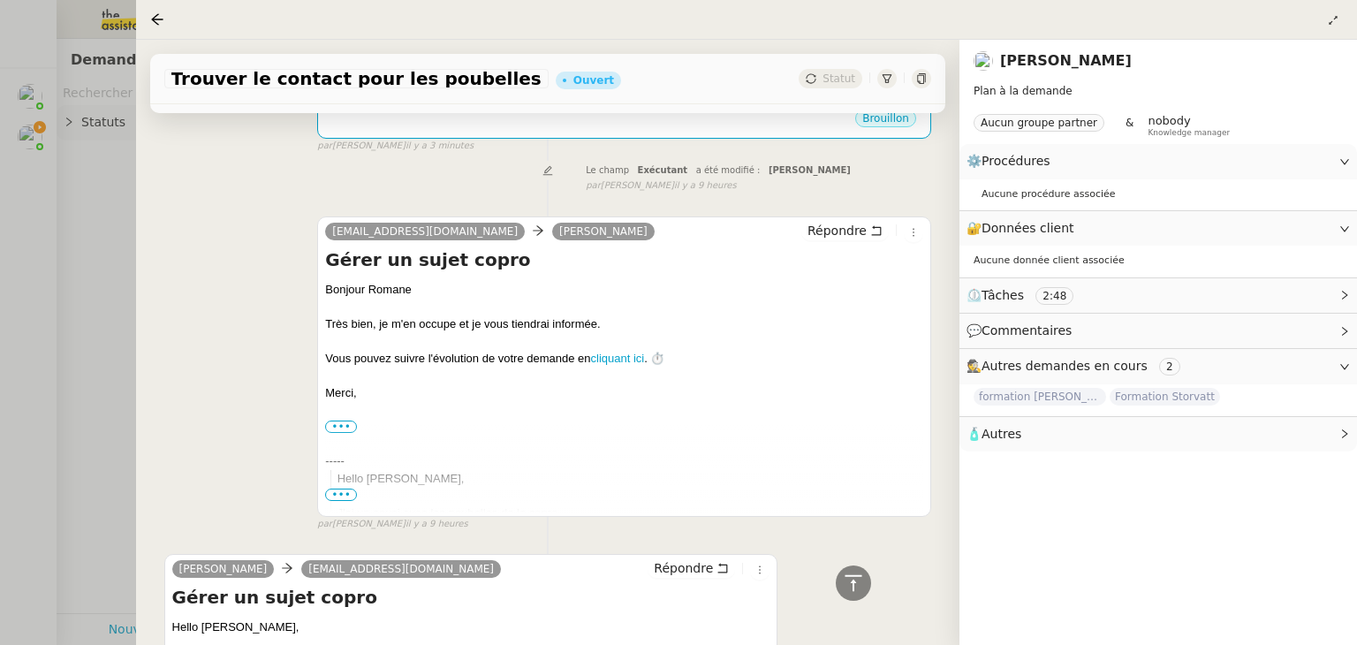
click at [946, 346] on div "Tâche Message Commentaire Veuillez patienter une erreur s'est produite 👌👌👌 mess…" at bounding box center [547, 59] width 823 height 1455
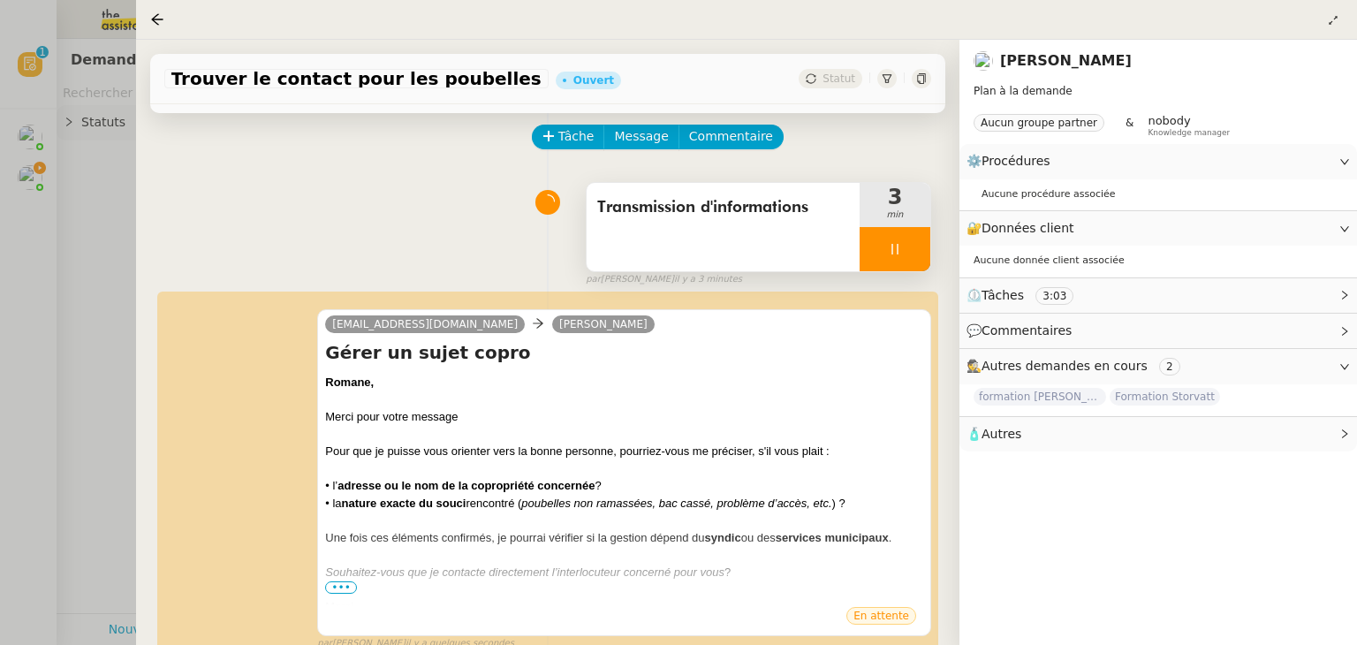
scroll to position [60, 0]
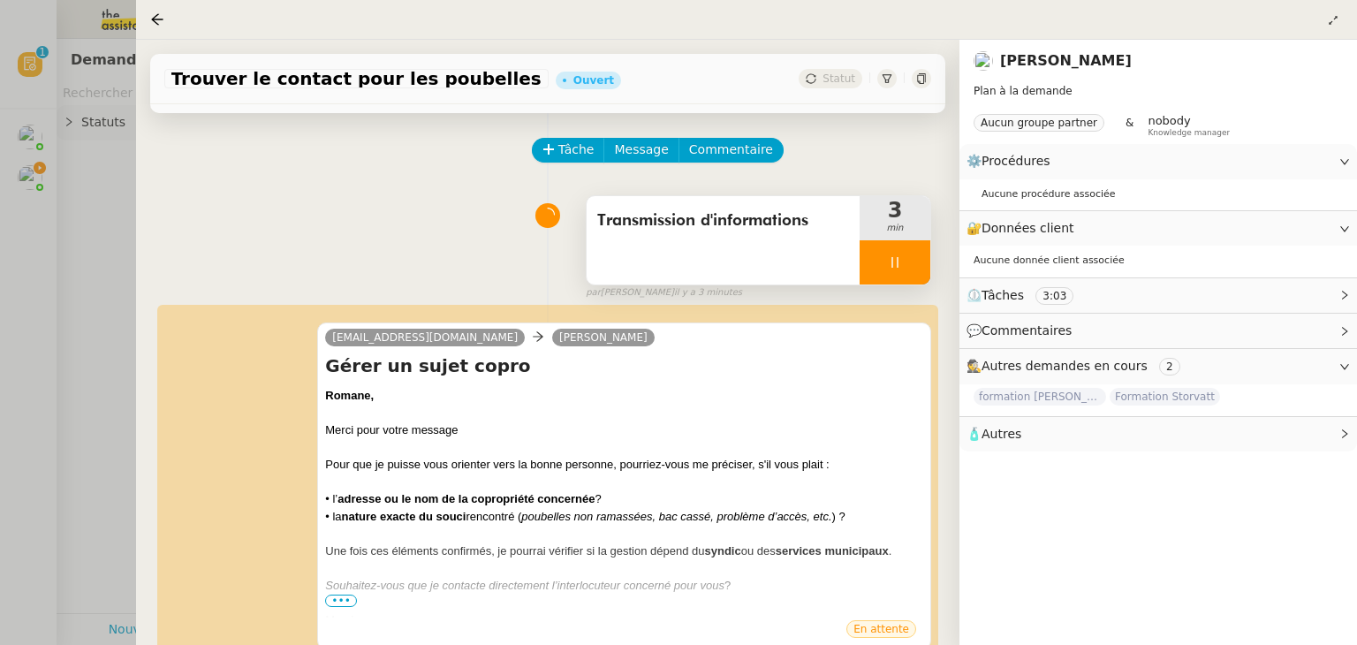
click at [890, 271] on div at bounding box center [895, 262] width 71 height 44
click at [918, 260] on icon at bounding box center [912, 262] width 14 height 14
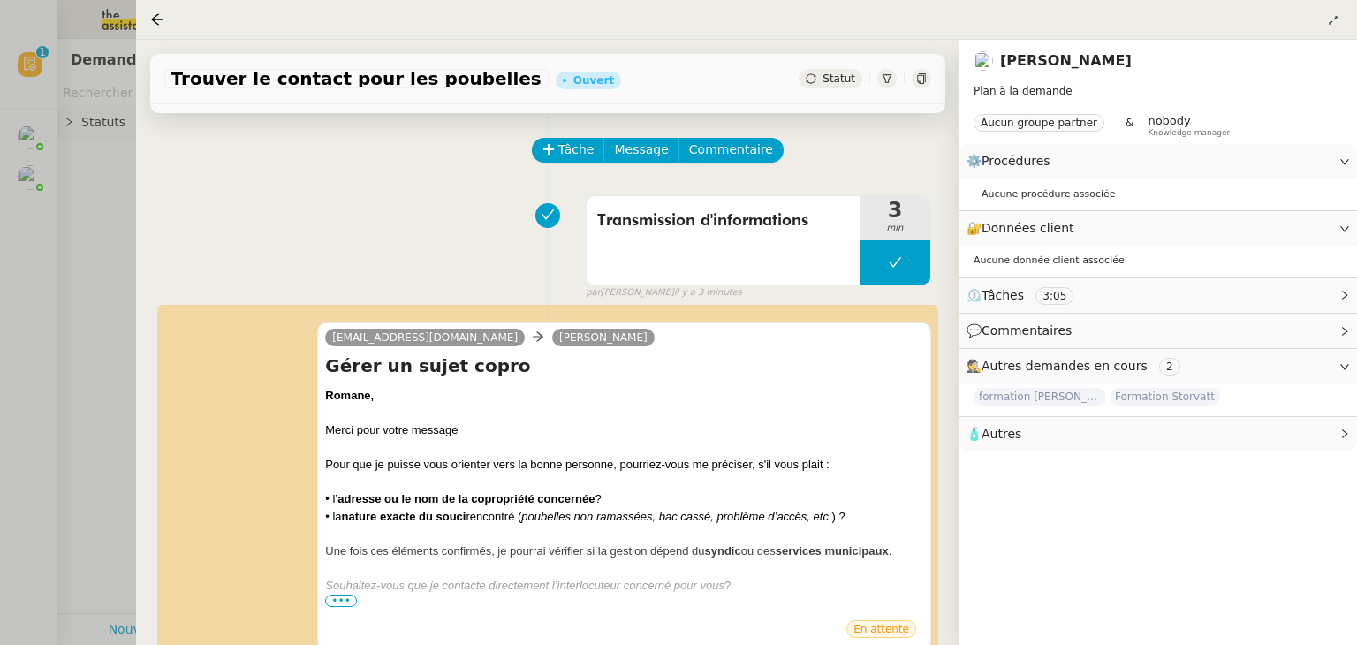
click at [377, 218] on div "Transmission d'informations 3 min false par [PERSON_NAME] il y a 3 minutes" at bounding box center [547, 243] width 767 height 113
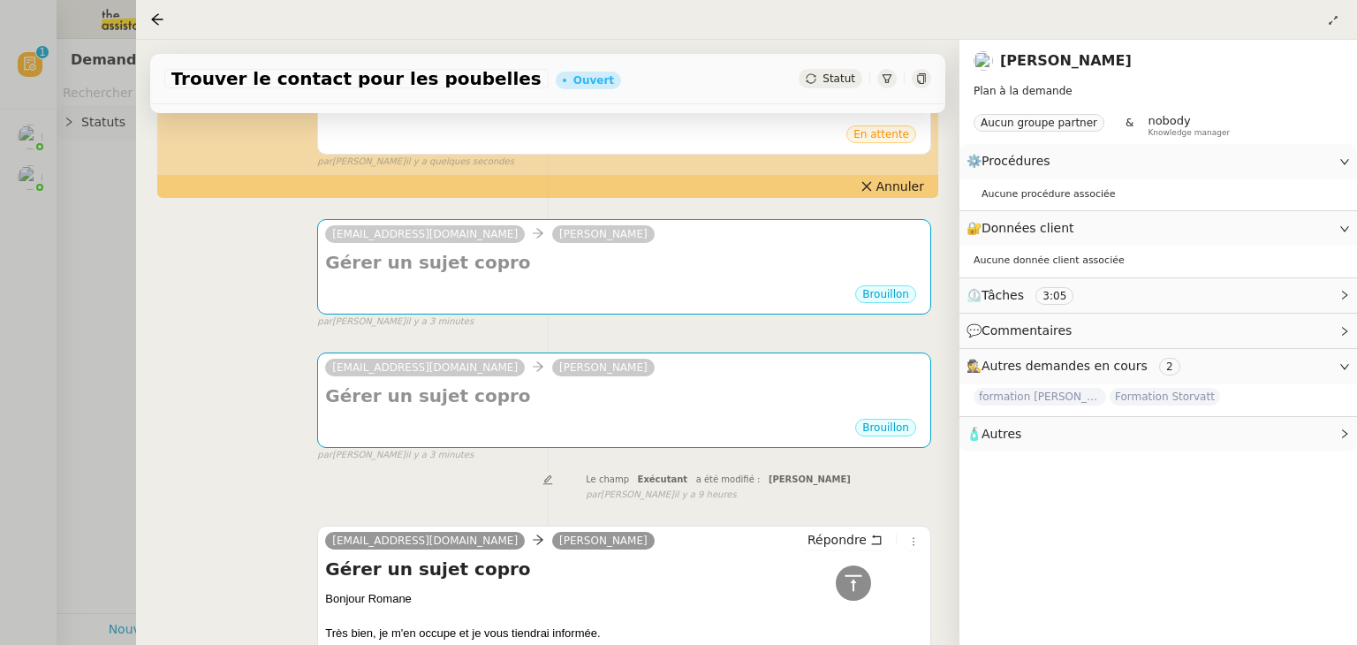
scroll to position [590, 0]
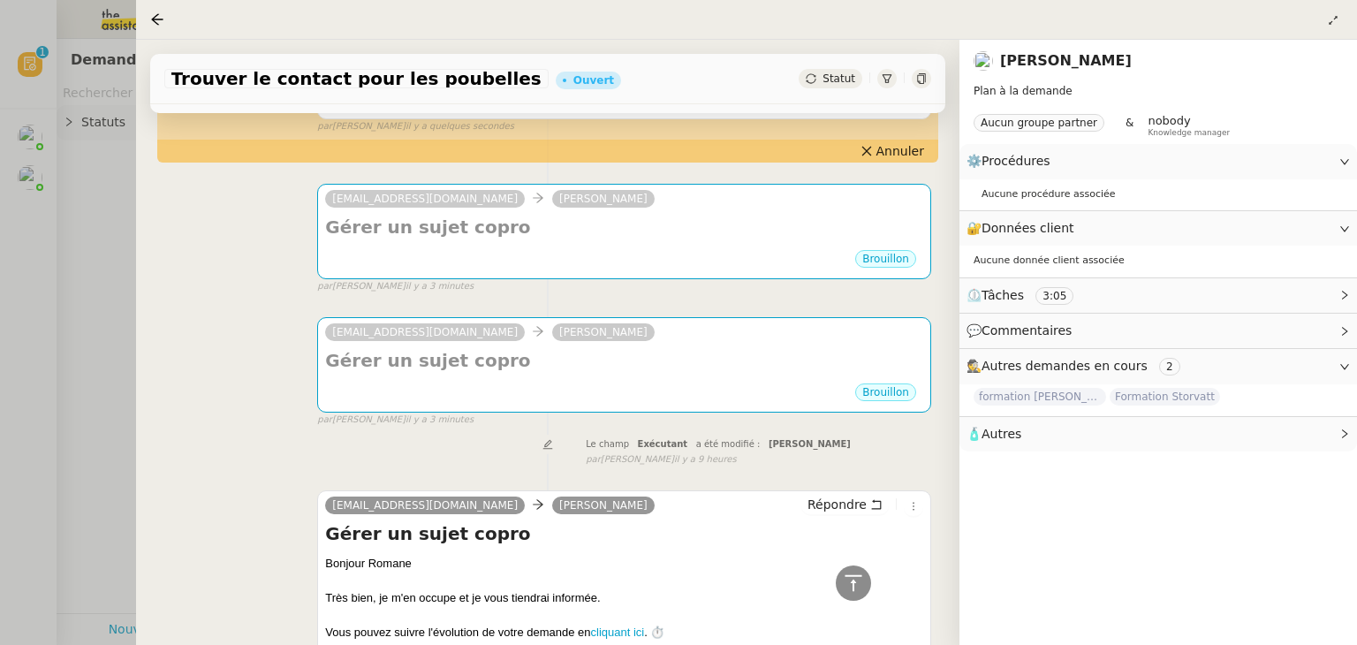
click at [282, 414] on div "[EMAIL_ADDRESS][DOMAIN_NAME] [PERSON_NAME] Gérer un sujet copro ••• Brouillon f…" at bounding box center [547, 364] width 767 height 126
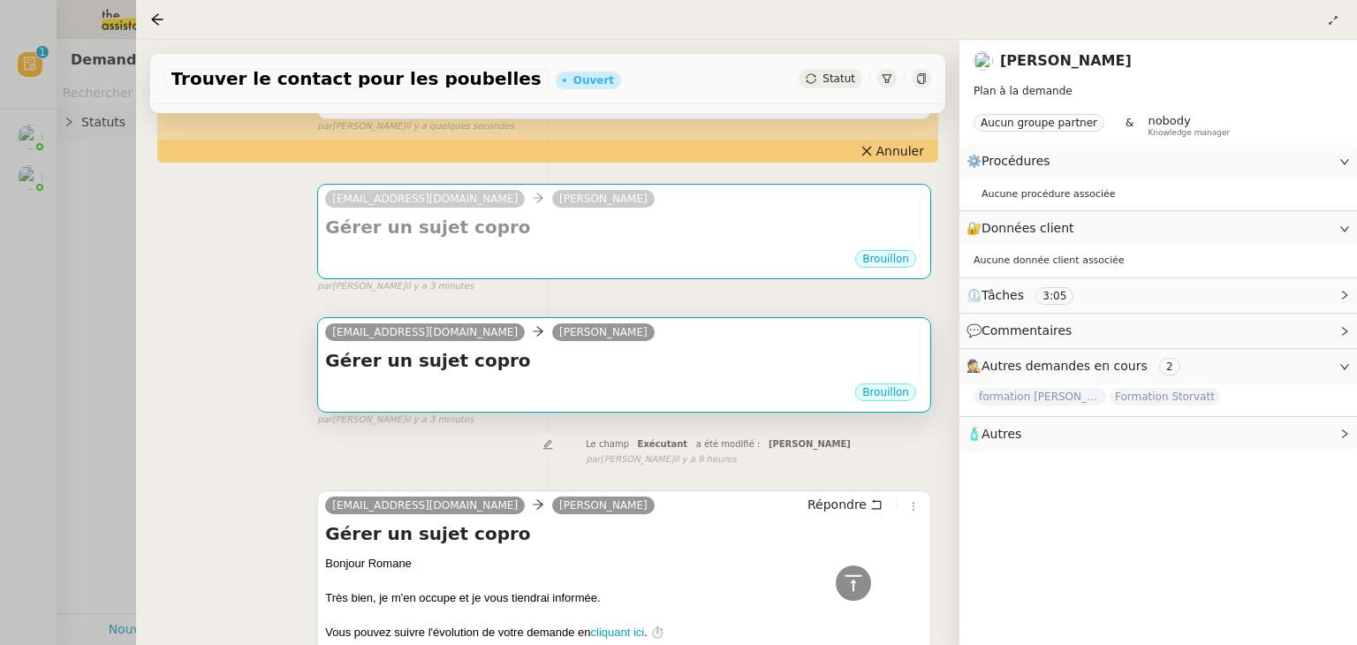
click at [527, 382] on div "Brouillon" at bounding box center [624, 395] width 598 height 27
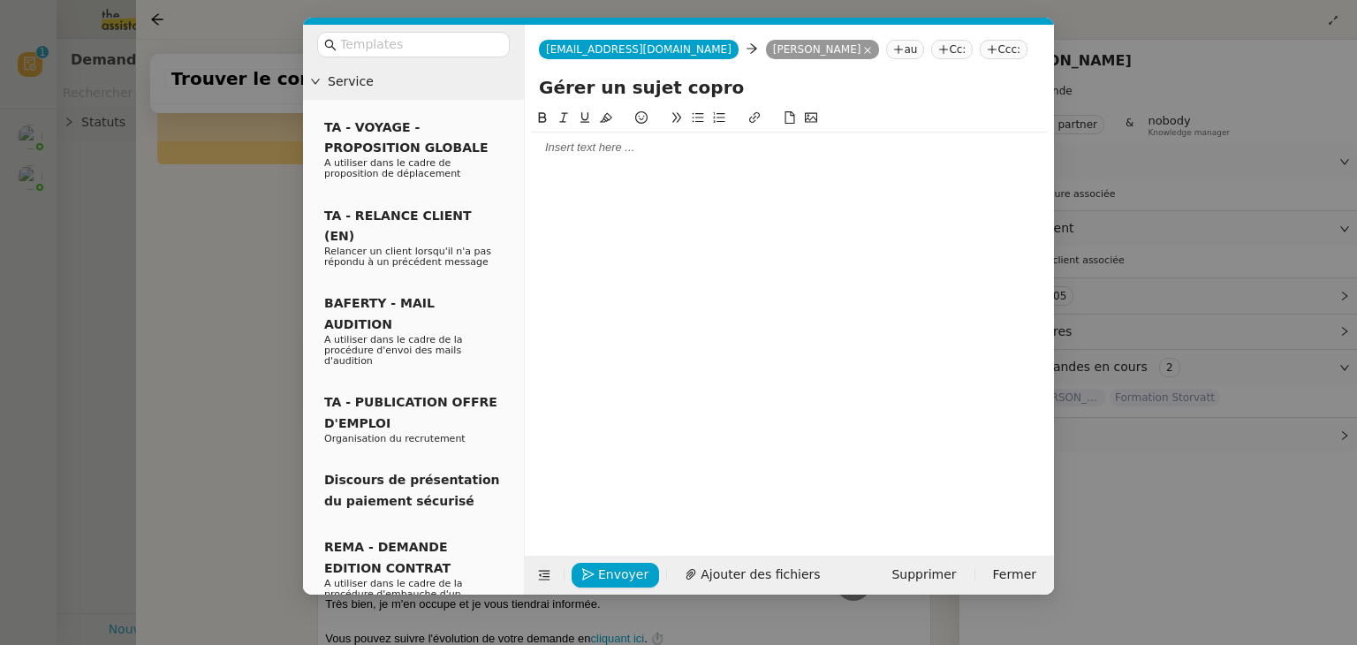
scroll to position [591, 0]
click at [924, 566] on span "Supprimer" at bounding box center [923, 574] width 64 height 20
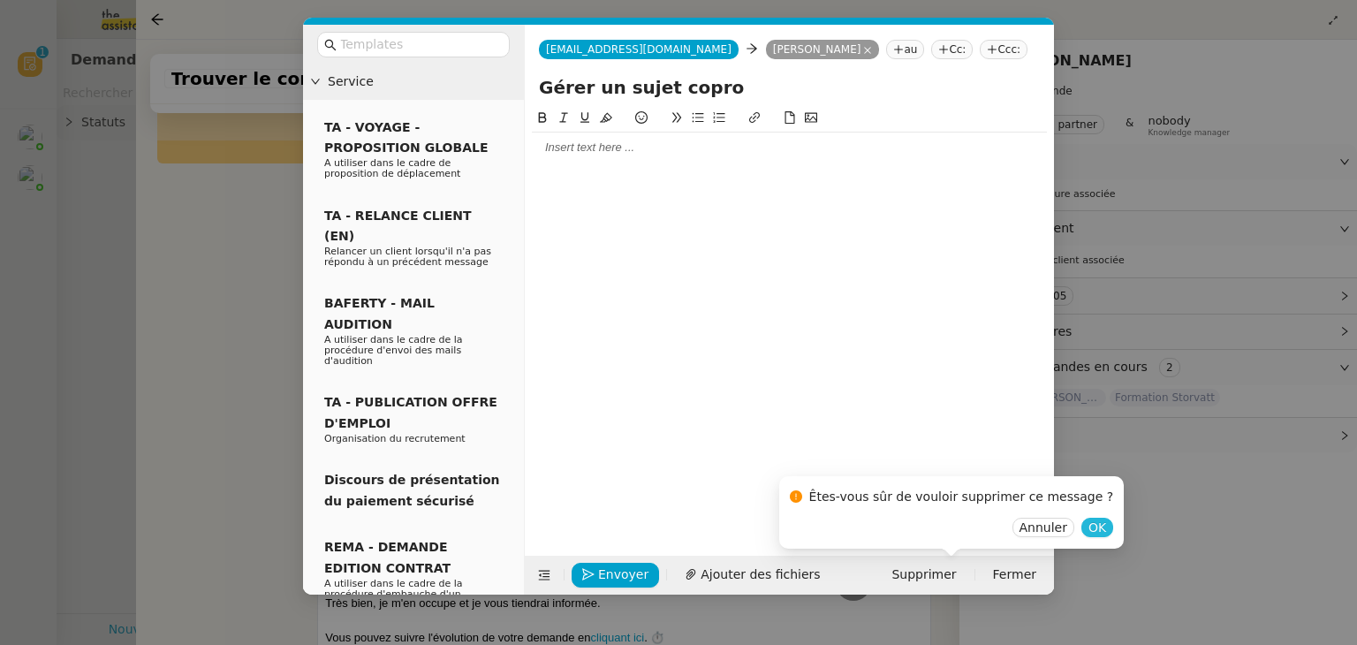
click at [1088, 520] on span "OK" at bounding box center [1097, 528] width 18 height 18
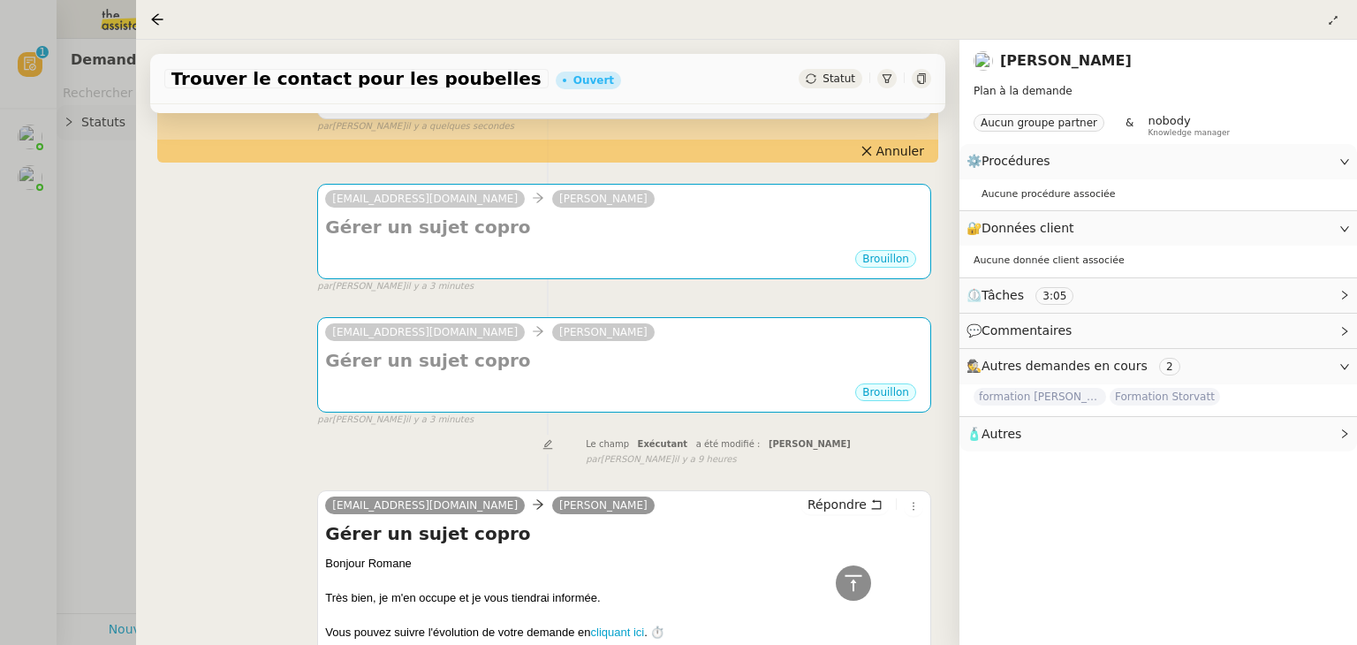
scroll to position [590, 0]
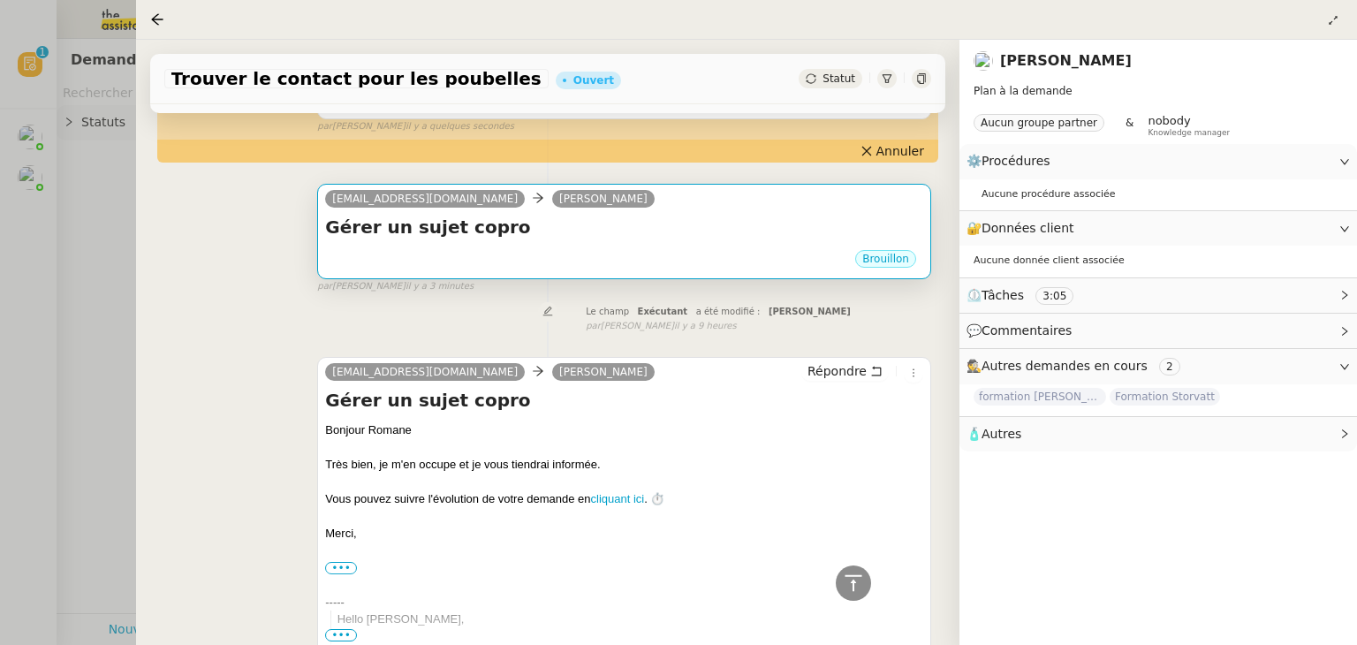
click at [685, 223] on h4 "Gérer un sujet copro" at bounding box center [624, 227] width 598 height 25
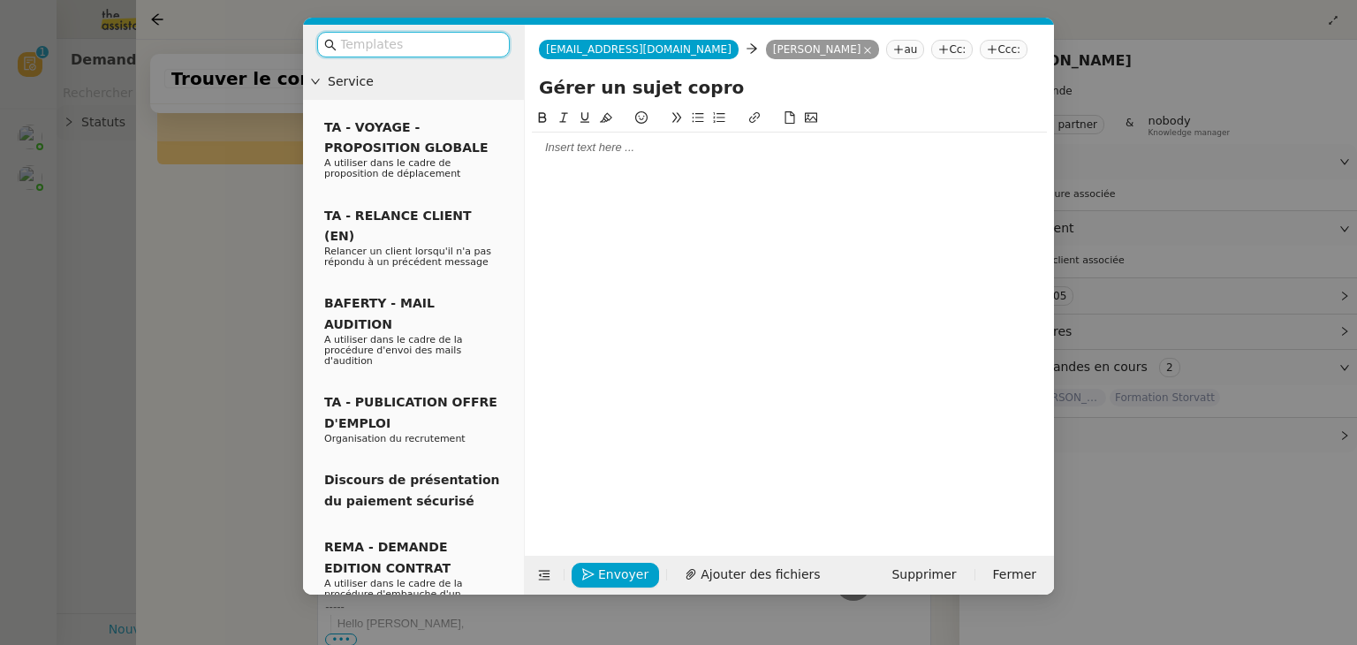
scroll to position [591, 0]
click at [923, 578] on span "Supprimer" at bounding box center [923, 574] width 64 height 20
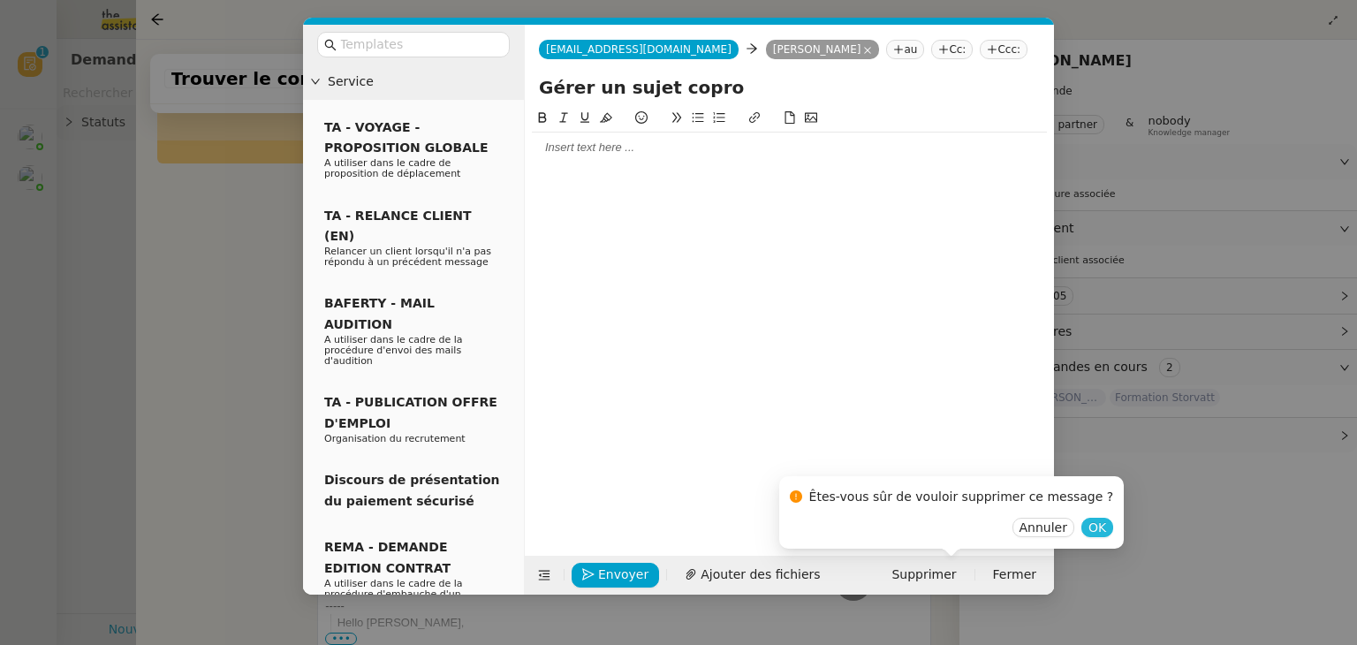
click at [1088, 530] on span "OK" at bounding box center [1097, 528] width 18 height 18
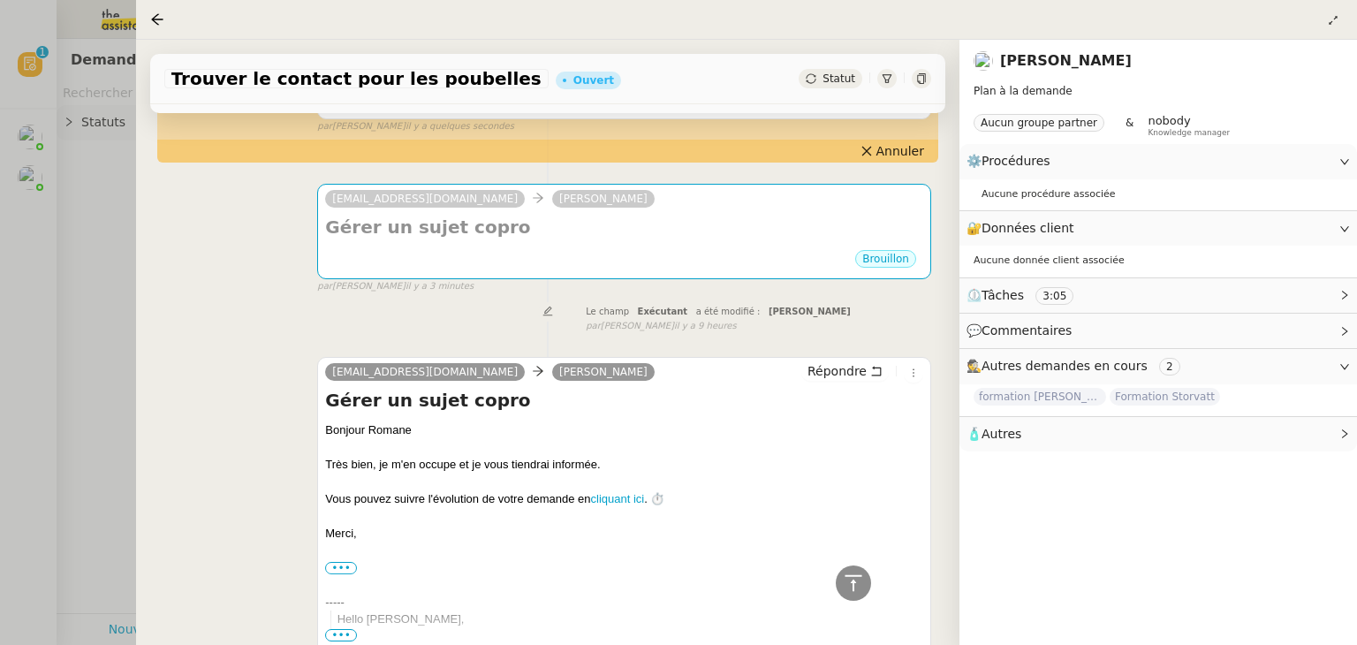
scroll to position [590, 0]
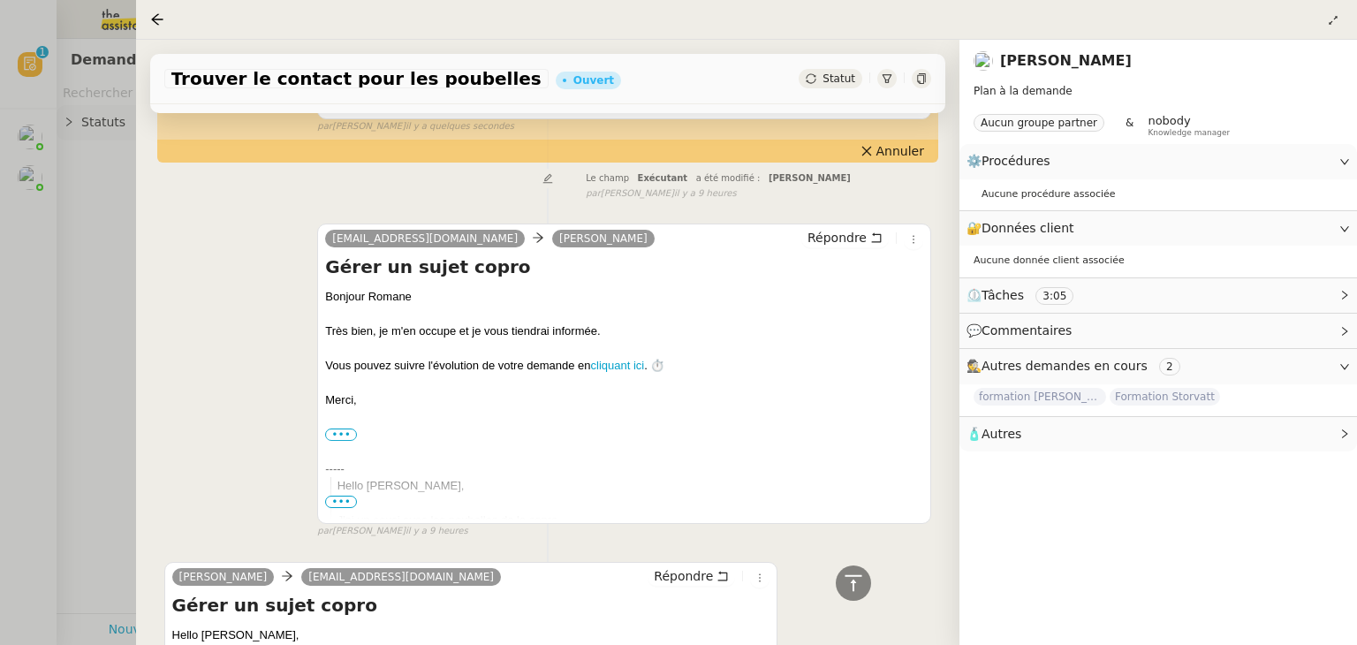
click at [265, 383] on div "[EMAIL_ADDRESS][DOMAIN_NAME] [PERSON_NAME] Répondre Gérer un sujet copro Bonjou…" at bounding box center [547, 373] width 767 height 331
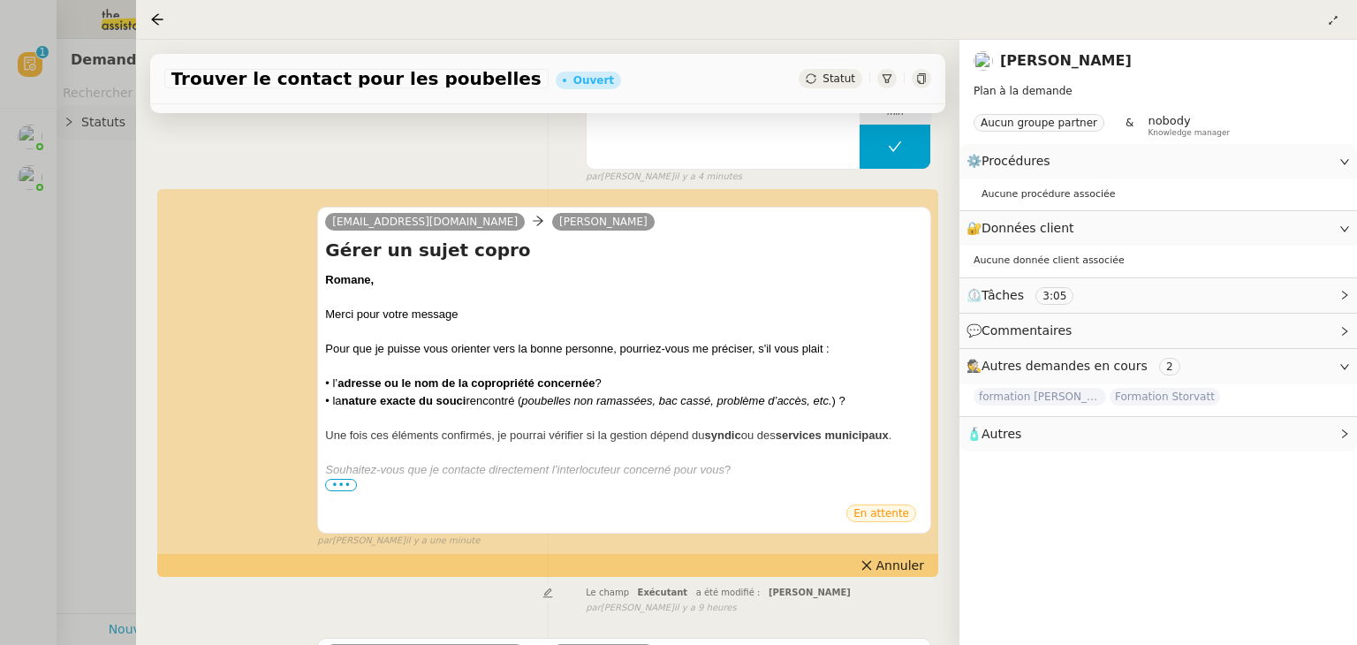
scroll to position [177, 0]
click at [313, 168] on div "Transmission d'informations 3 min false par [PERSON_NAME] il y a 5 minutes" at bounding box center [547, 127] width 767 height 113
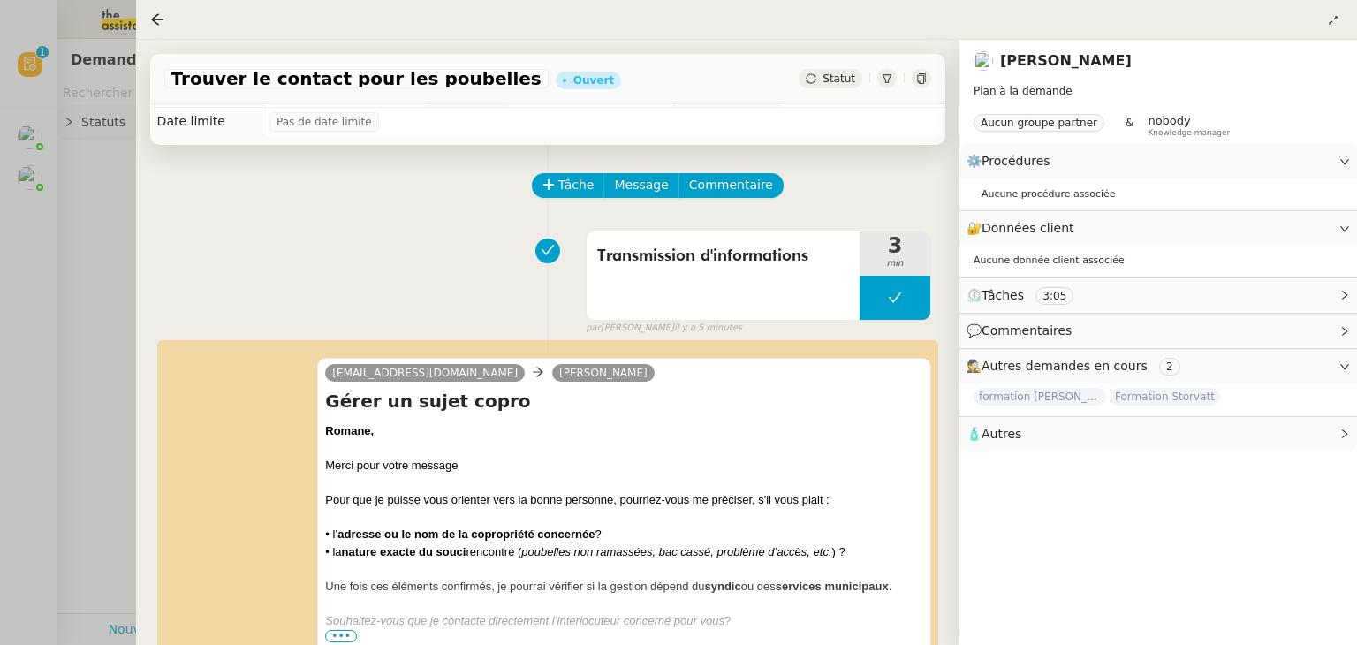
scroll to position [0, 0]
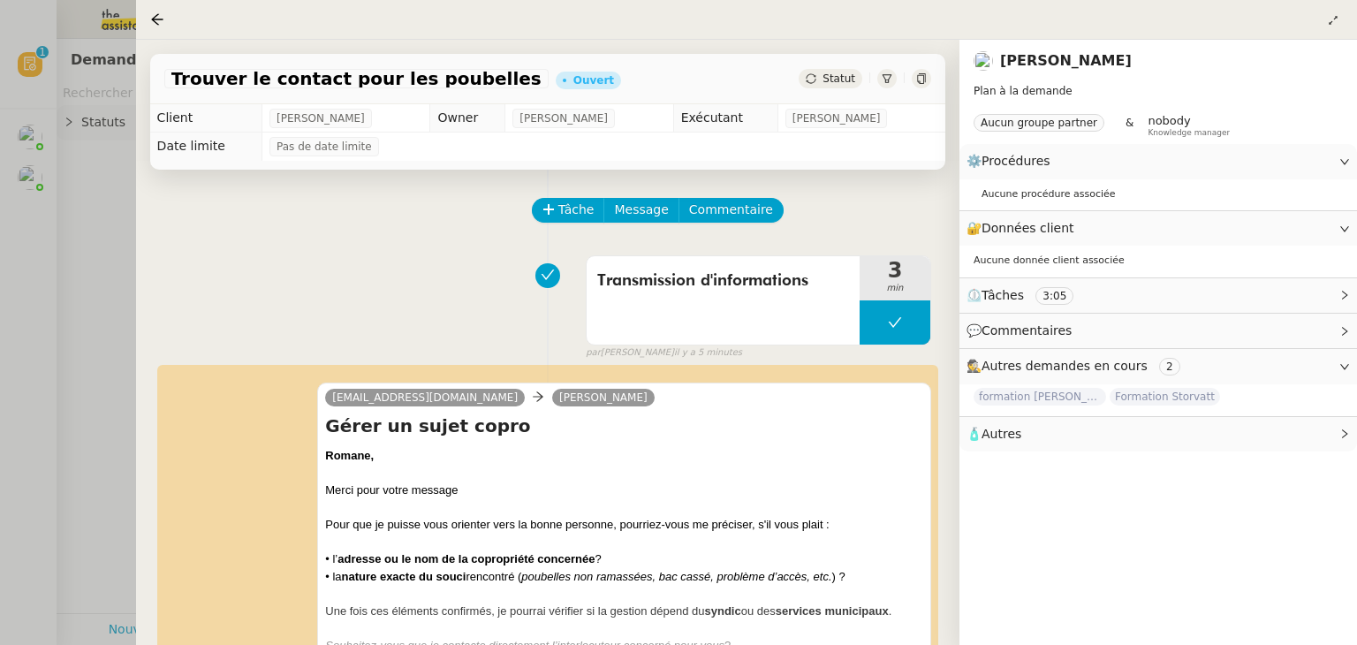
click at [101, 279] on div at bounding box center [678, 322] width 1357 height 645
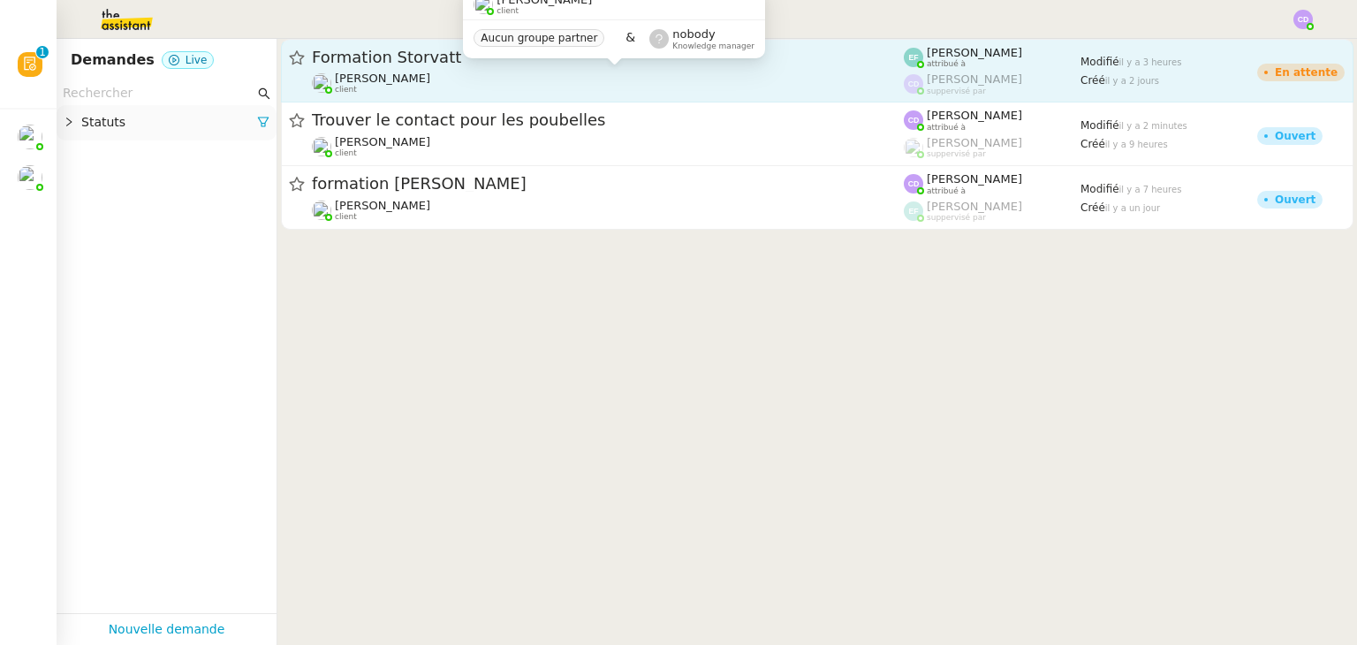
click at [693, 80] on div "[PERSON_NAME] client" at bounding box center [608, 83] width 592 height 23
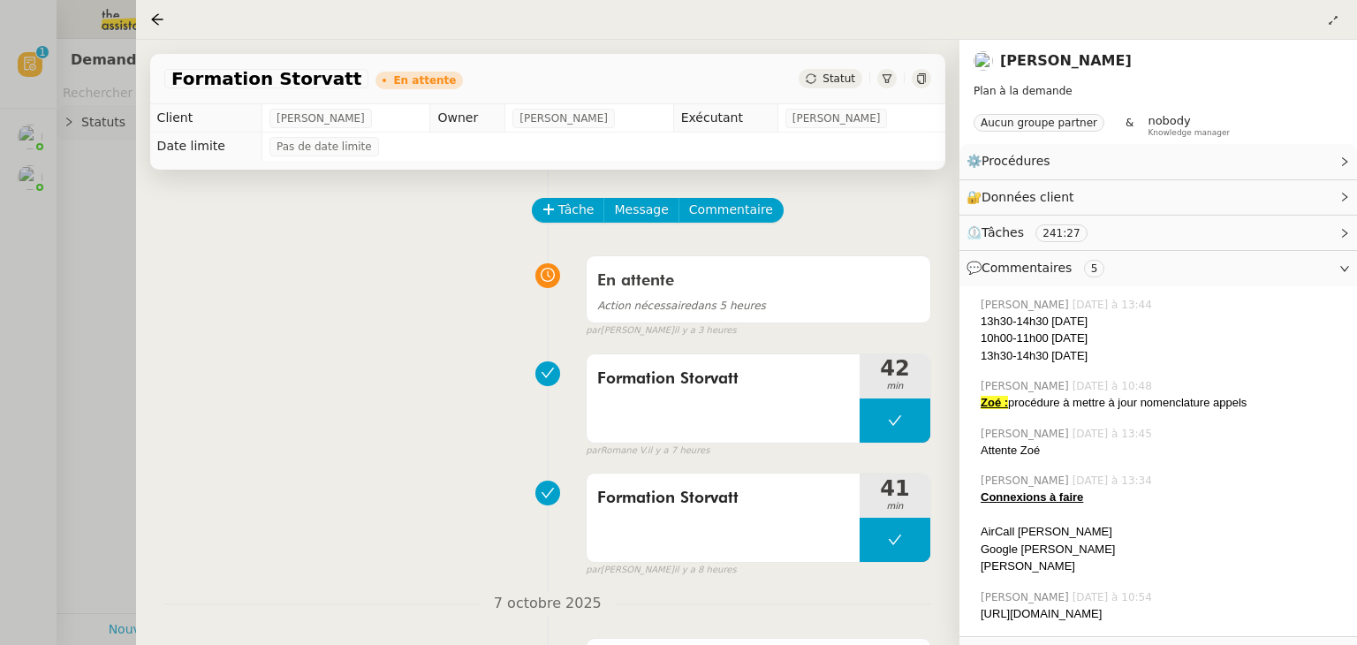
click at [378, 384] on div "Formation Storvatt 42 min false par Romane V. il y a 7 heures" at bounding box center [547, 401] width 767 height 113
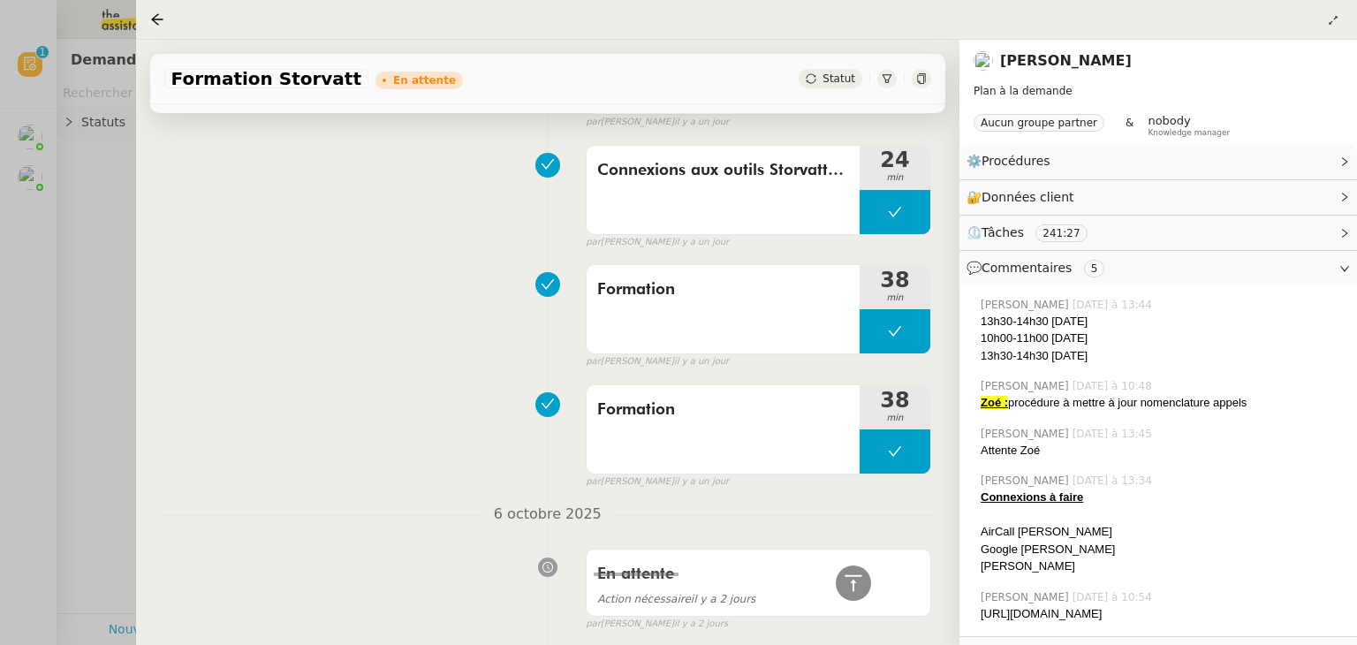
scroll to position [1201, 0]
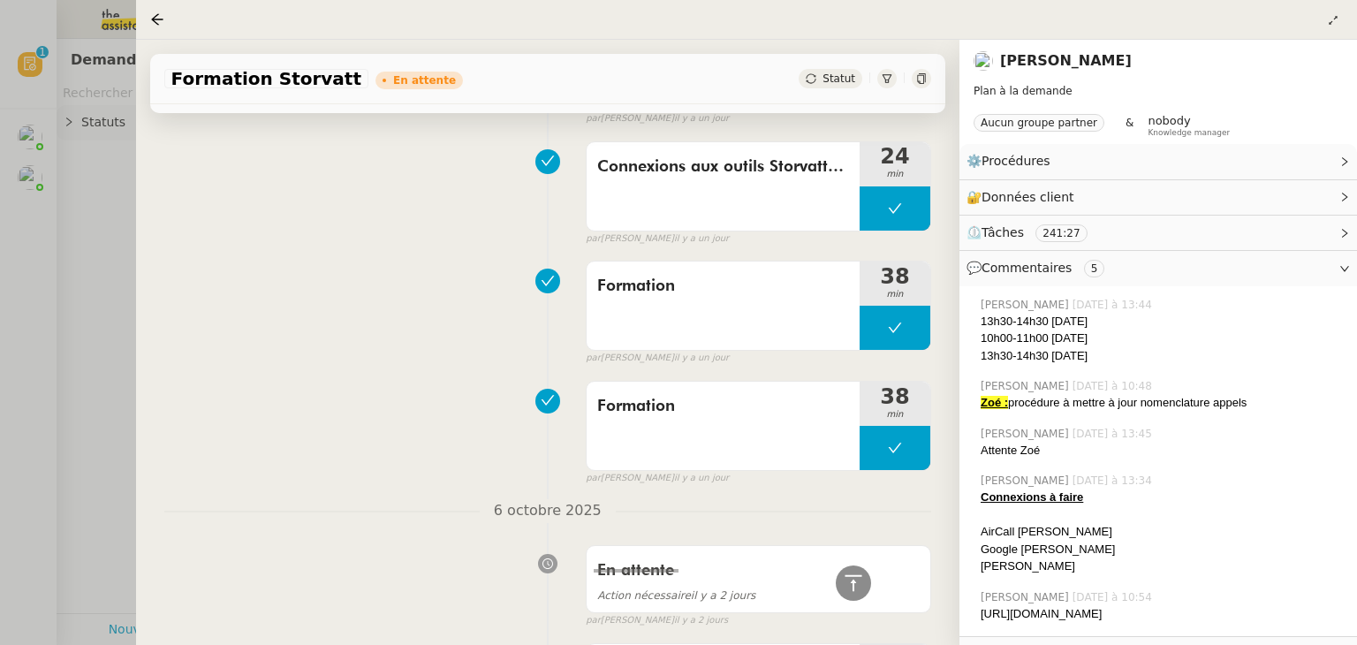
click at [117, 390] on div at bounding box center [678, 322] width 1357 height 645
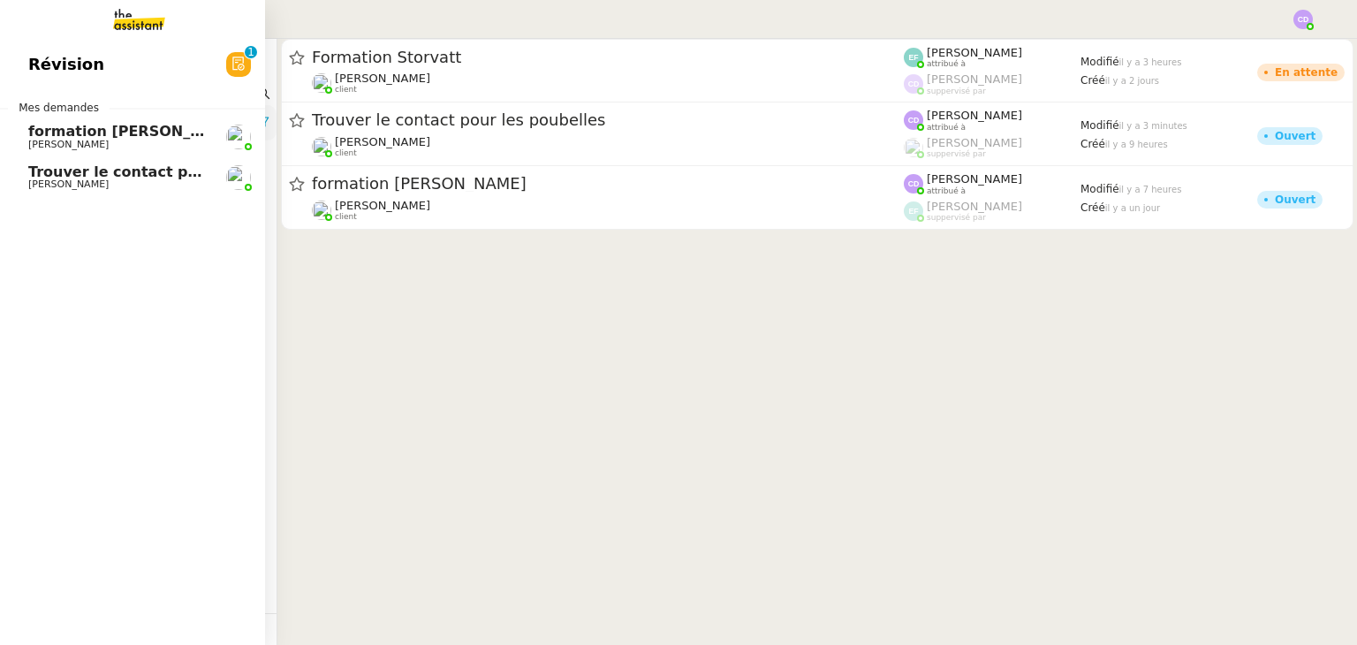
click at [45, 80] on link "Révision 0 1 2 3 4 5 6 7 8 9" at bounding box center [132, 64] width 265 height 41
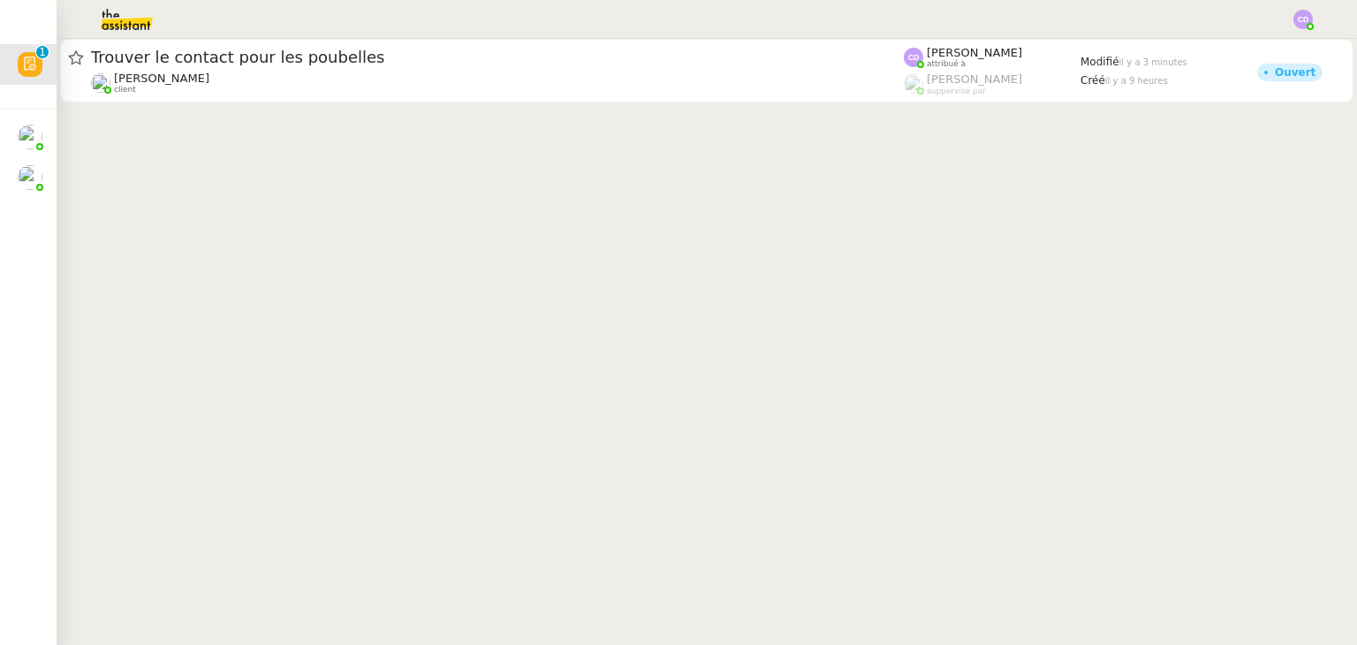
click at [407, 231] on cdk-virtual-scroll-viewport "Trouver le contact pour les poubelles [PERSON_NAME] client [PERSON_NAME] attrib…" at bounding box center [707, 342] width 1300 height 606
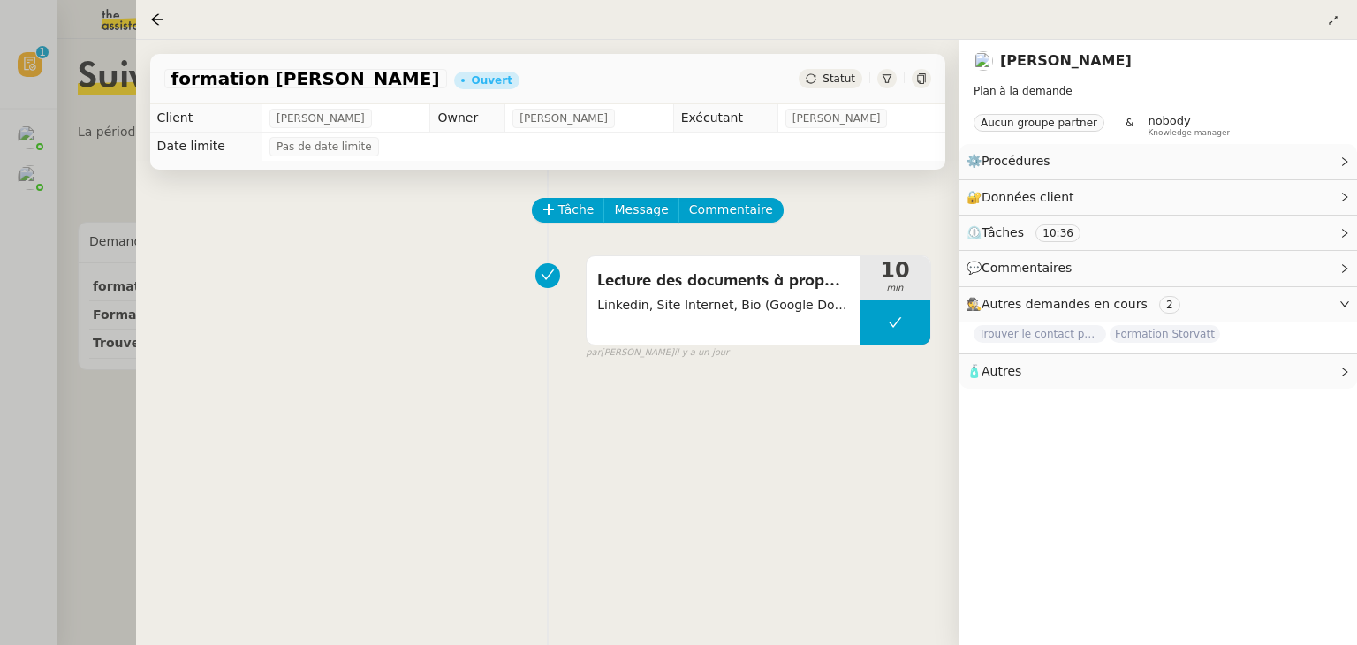
click at [68, 475] on div at bounding box center [678, 322] width 1357 height 645
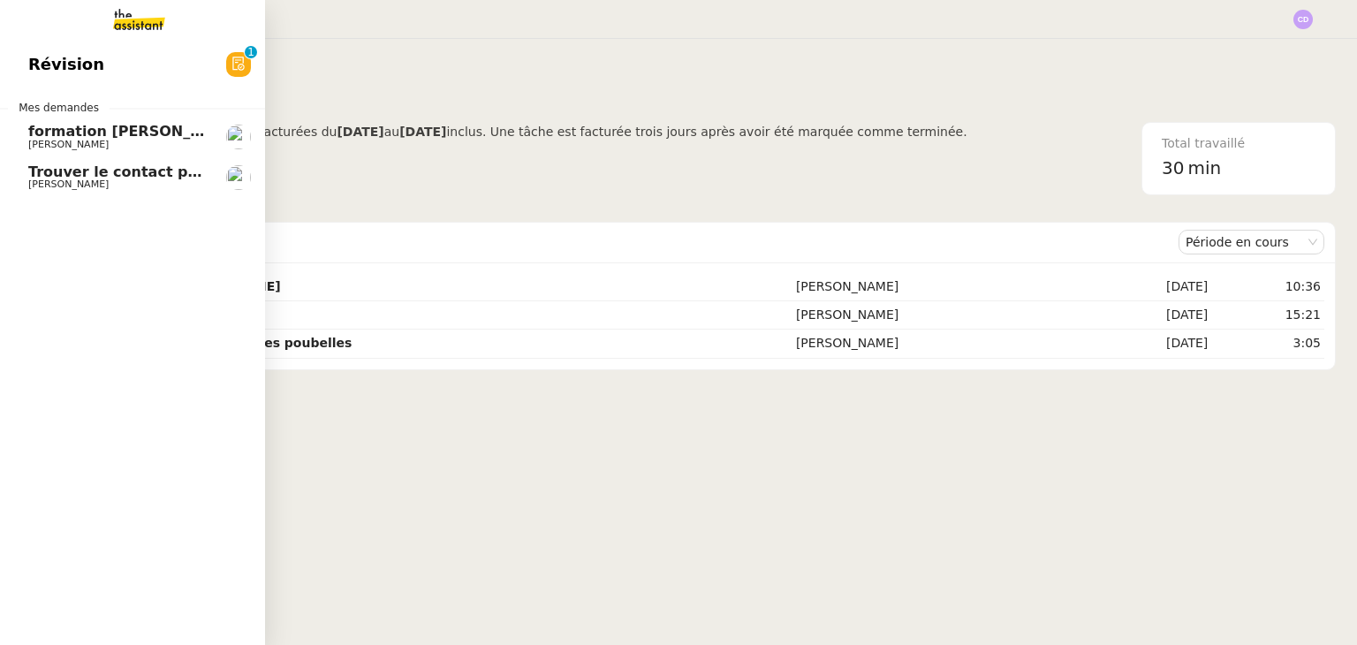
click at [76, 72] on span "Révision" at bounding box center [66, 64] width 76 height 27
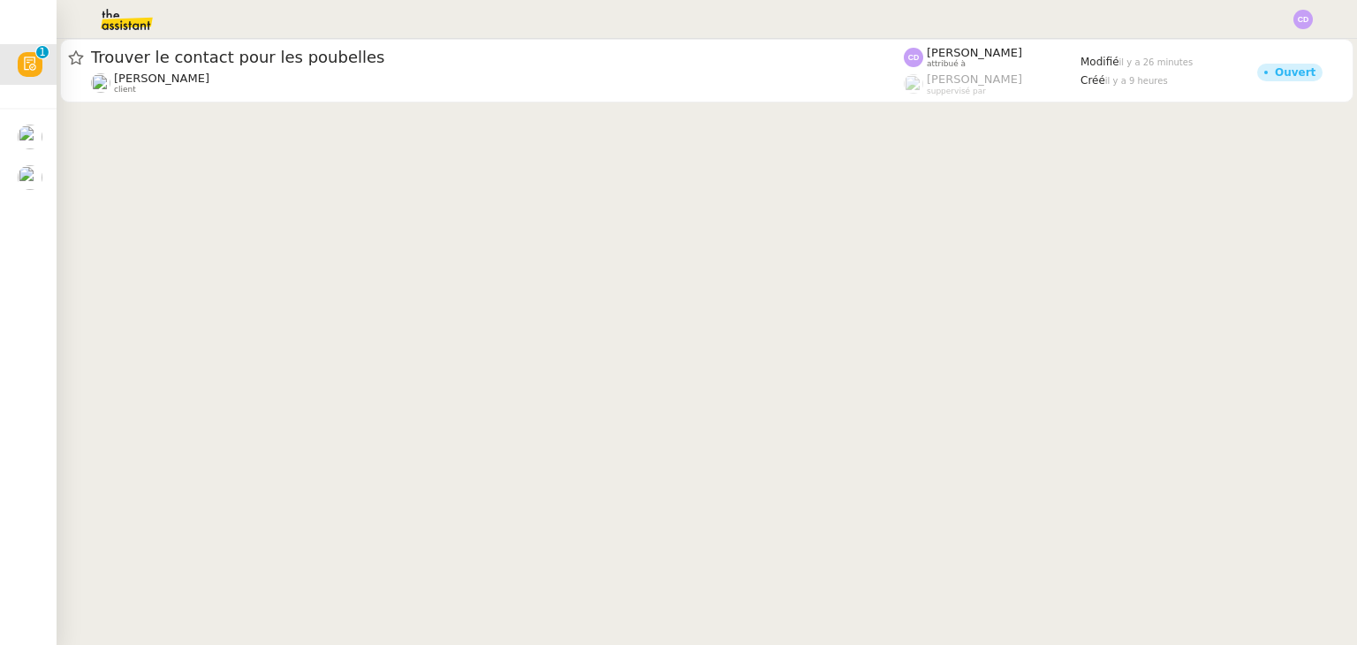
click at [540, 341] on cdk-virtual-scroll-viewport "Trouver le contact pour les poubelles Romane Vachon client Clara Deloffre attri…" at bounding box center [707, 342] width 1300 height 606
